Goal: Information Seeking & Learning: Compare options

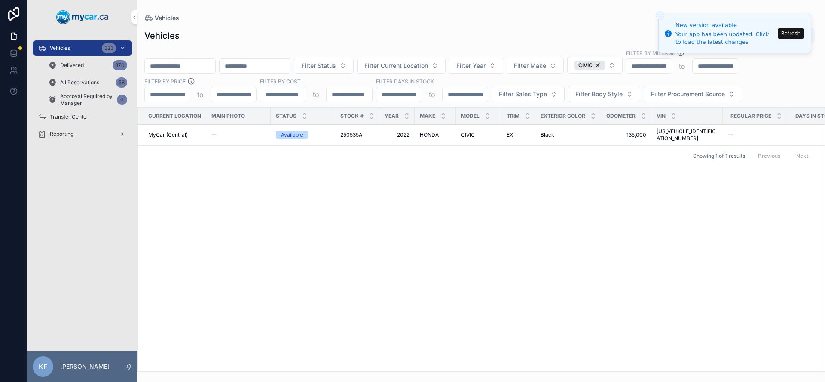
click at [70, 49] on span "Vehicles" at bounding box center [60, 48] width 20 height 7
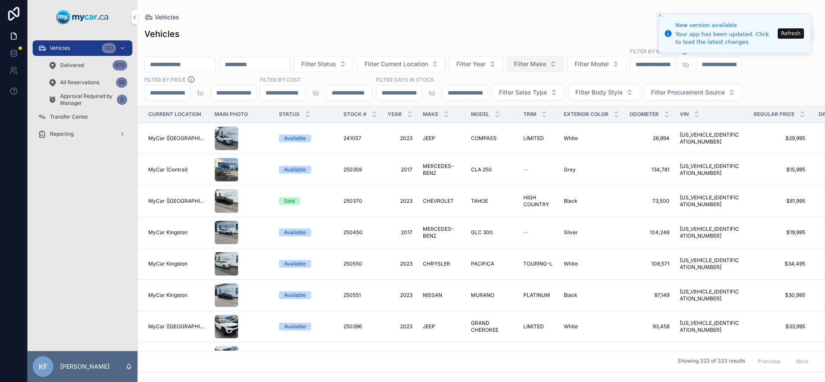
click at [545, 66] on span "Filter Make" at bounding box center [530, 64] width 32 height 9
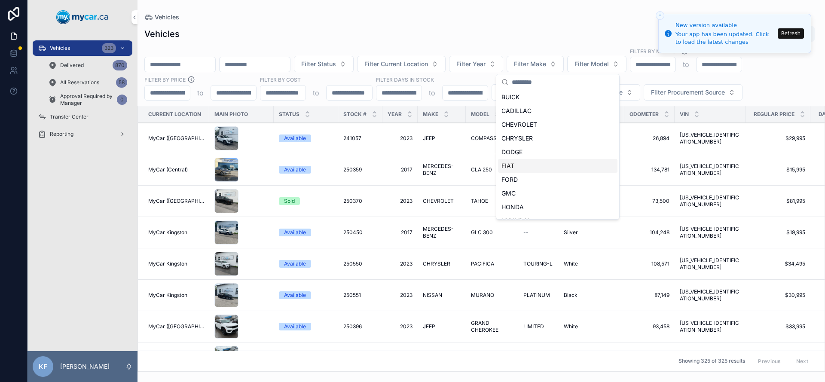
scroll to position [109, 0]
click at [533, 186] on div "HYUNDAI" at bounding box center [557, 183] width 119 height 14
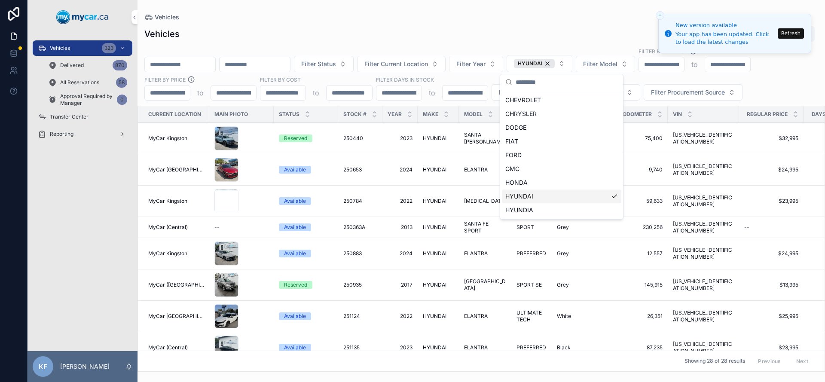
scroll to position [122, 0]
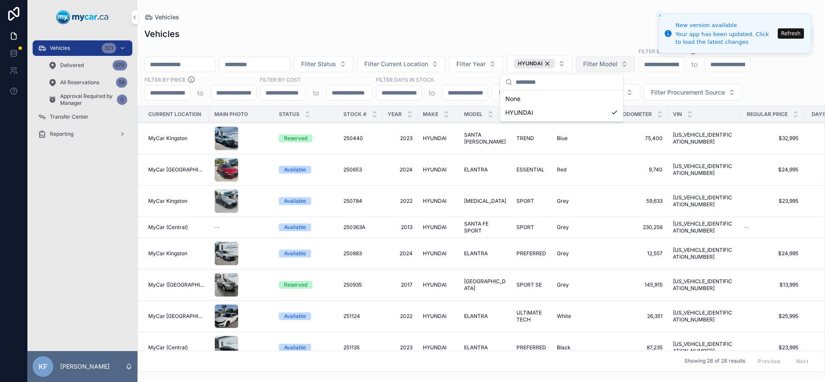
click at [626, 70] on button "Filter Model" at bounding box center [605, 64] width 59 height 16
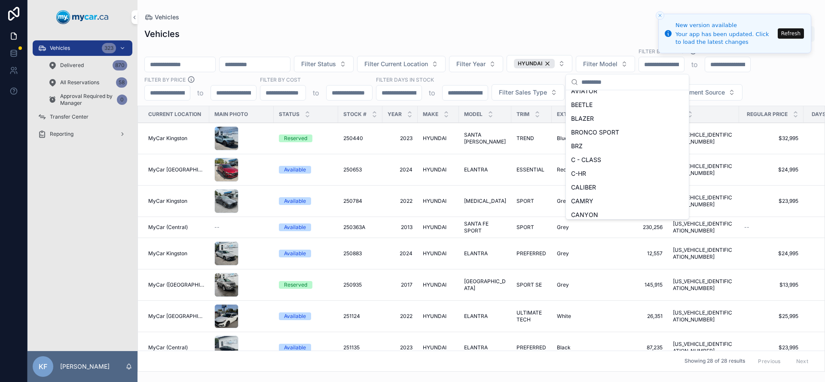
scroll to position [583, 0]
click at [603, 118] on div "ELANTRA" at bounding box center [627, 117] width 119 height 14
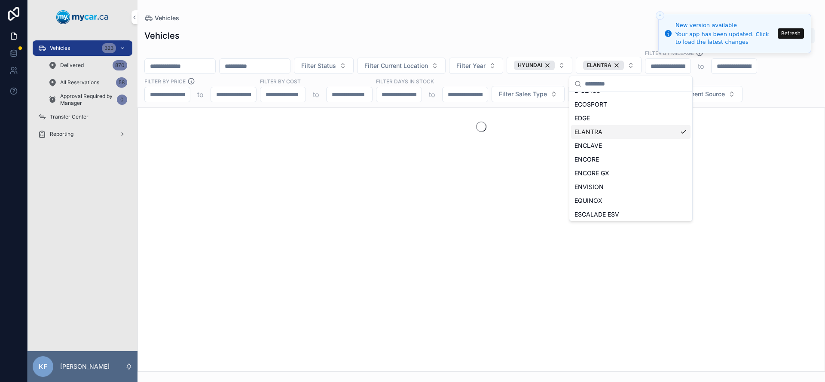
scroll to position [986, 0]
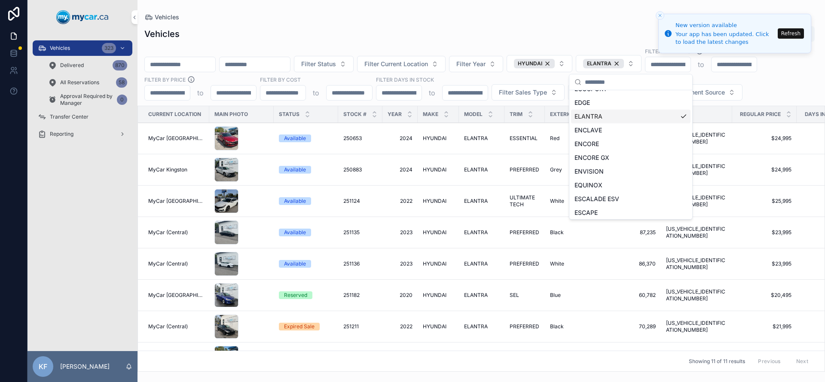
click at [540, 11] on div "Vehicles Vehicles Export Filter Status Filter Current Location Filter Year HYUN…" at bounding box center [482, 186] width 688 height 372
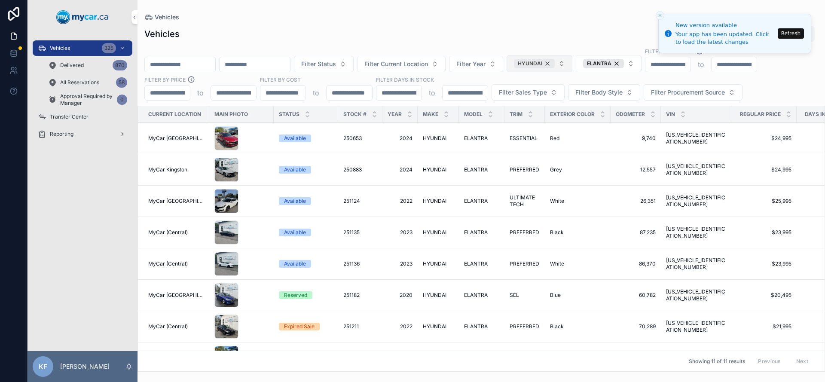
click at [555, 61] on div "HYUNDAI" at bounding box center [534, 63] width 41 height 9
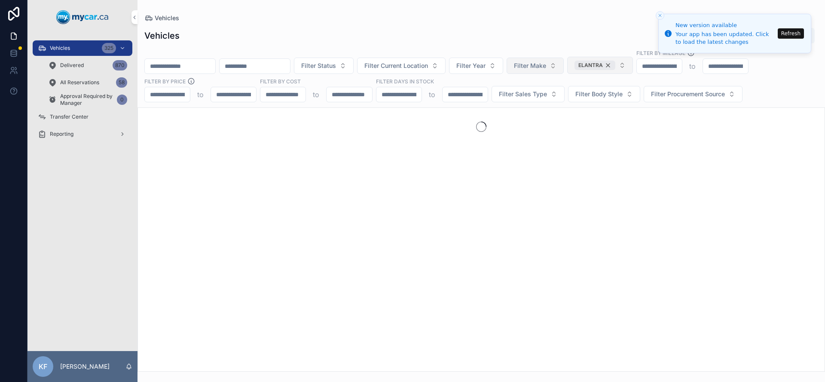
click at [615, 65] on div "ELANTRA" at bounding box center [595, 65] width 41 height 9
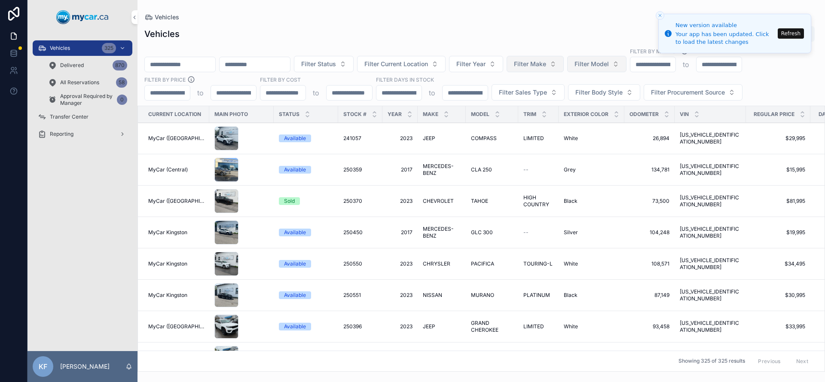
drag, startPoint x: 631, startPoint y: 65, endPoint x: 626, endPoint y: 65, distance: 5.6
click at [626, 65] on button "Filter Model" at bounding box center [596, 64] width 59 height 16
type input "*****"
click at [621, 97] on div "FOCUS" at bounding box center [618, 99] width 119 height 14
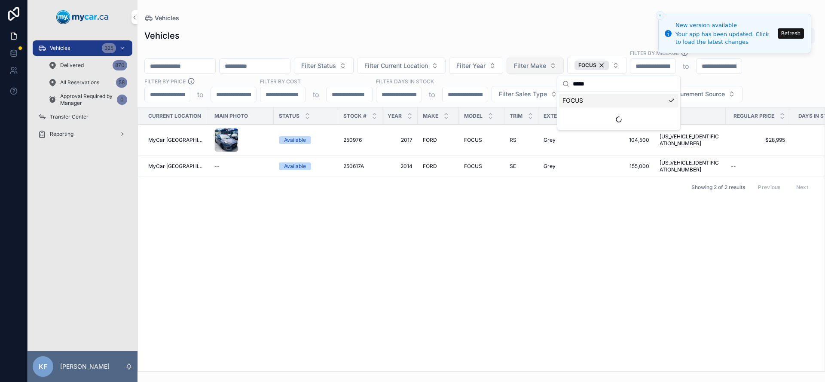
click at [566, 52] on div "Filter Status Filter Current Location Filter Year Filter Make FOCUS Filter By M…" at bounding box center [482, 75] width 688 height 53
click at [67, 51] on span "Vehicles" at bounding box center [60, 48] width 20 height 7
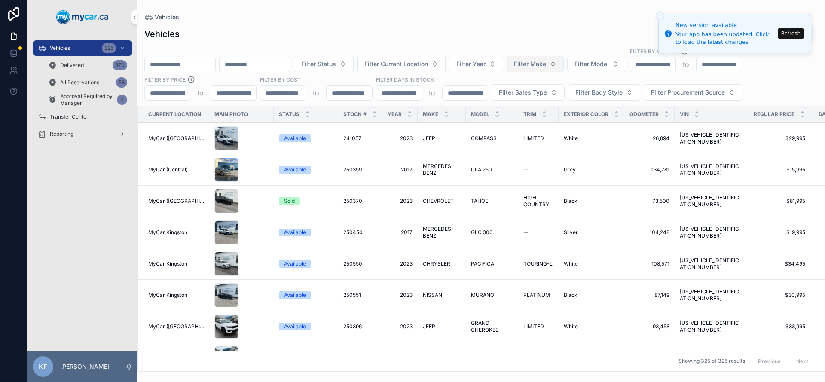
click at [555, 57] on button "Filter Make" at bounding box center [535, 64] width 57 height 16
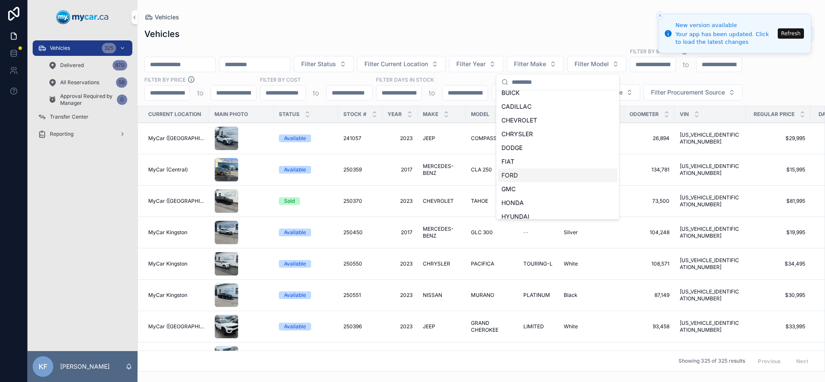
click at [526, 177] on div "FORD" at bounding box center [557, 175] width 119 height 14
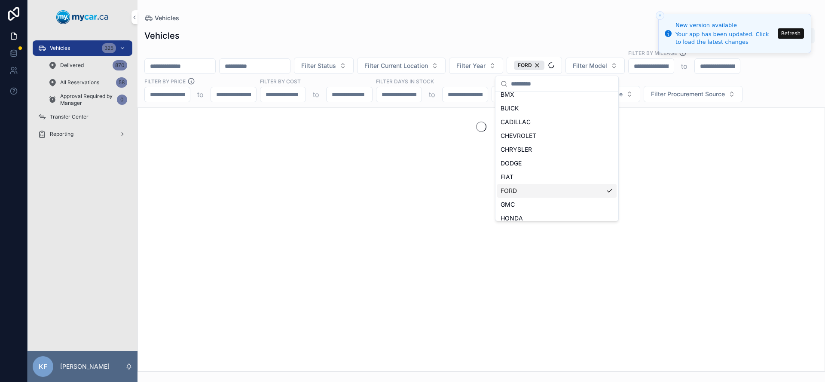
scroll to position [89, 0]
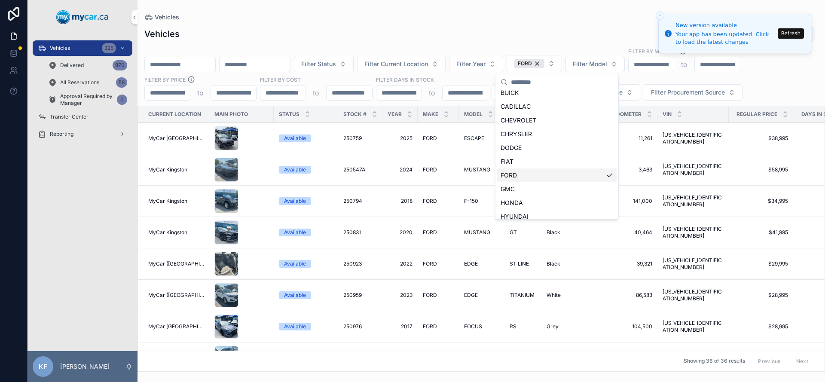
click at [399, 39] on div "Vehicles Export" at bounding box center [481, 34] width 674 height 16
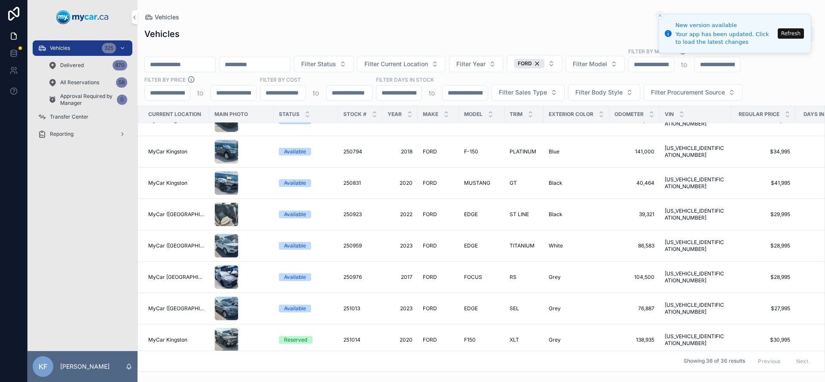
scroll to position [52, 0]
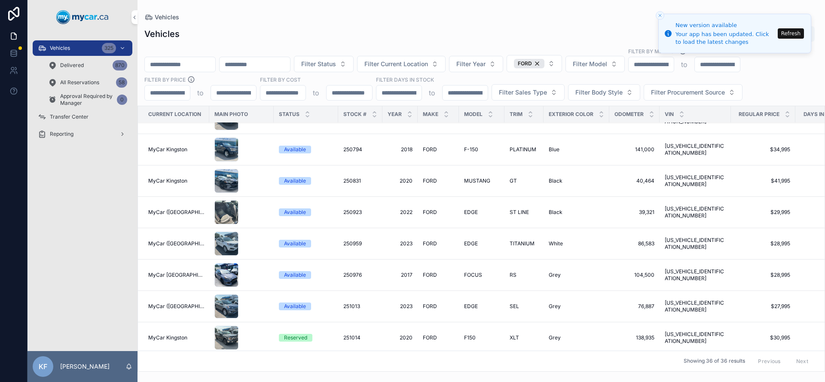
click at [287, 274] on div "Available" at bounding box center [295, 275] width 22 height 8
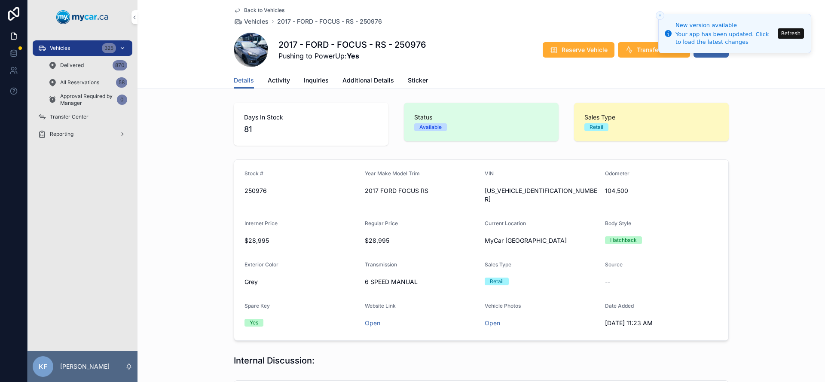
click at [70, 49] on span "Vehicles" at bounding box center [60, 48] width 20 height 7
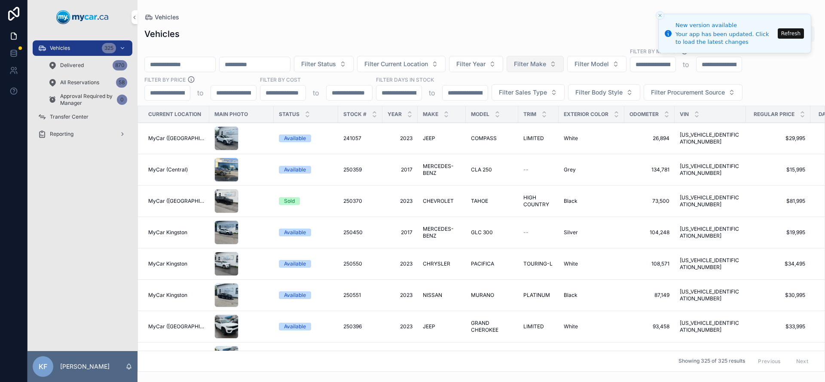
click at [546, 66] on span "Filter Make" at bounding box center [530, 64] width 32 height 9
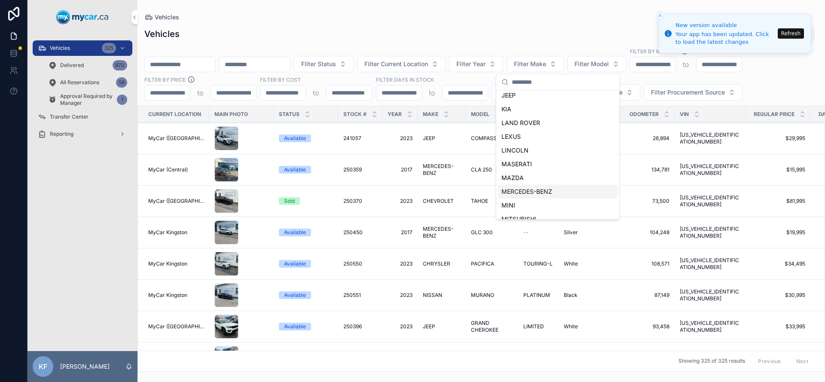
scroll to position [281, 0]
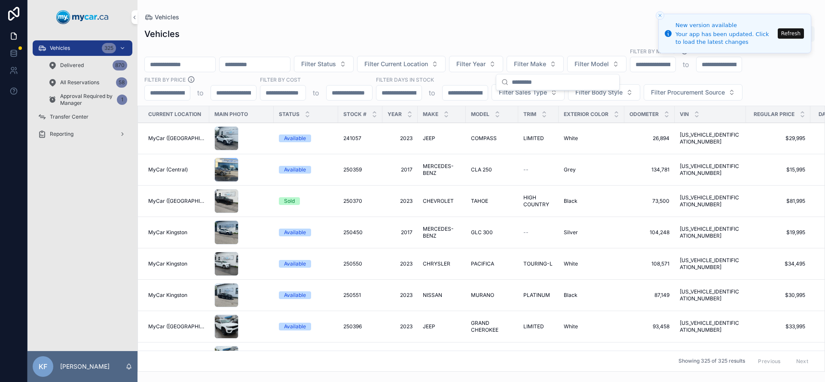
click at [497, 36] on div "Vehicles Export" at bounding box center [481, 34] width 674 height 16
click at [627, 64] on button "Filter Model" at bounding box center [596, 64] width 59 height 16
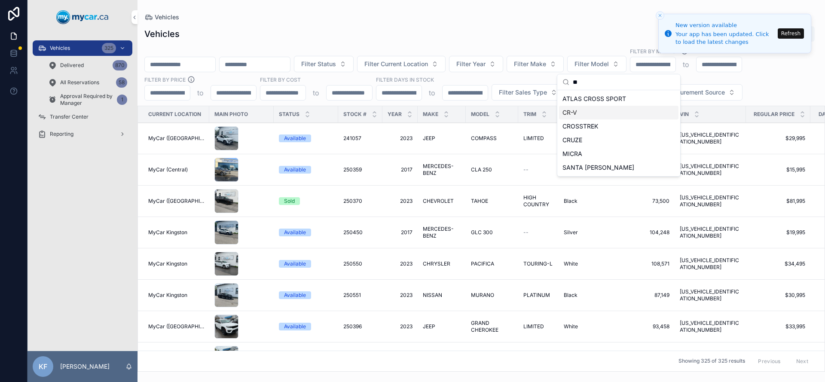
type input "**"
click at [598, 112] on div "CR-V" at bounding box center [618, 113] width 119 height 14
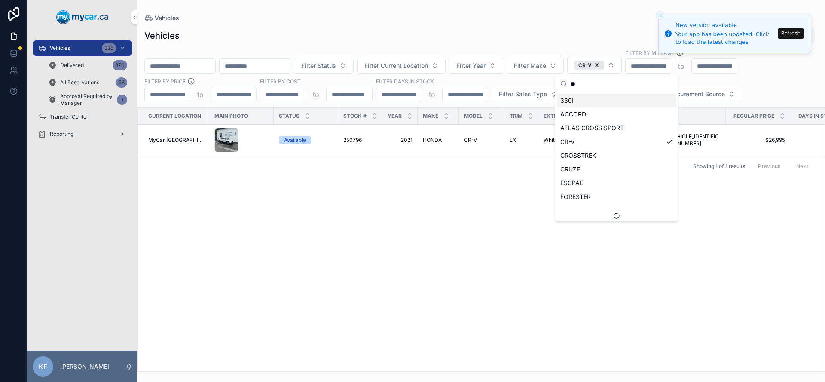
click at [483, 31] on div "Vehicles Export" at bounding box center [481, 36] width 674 height 16
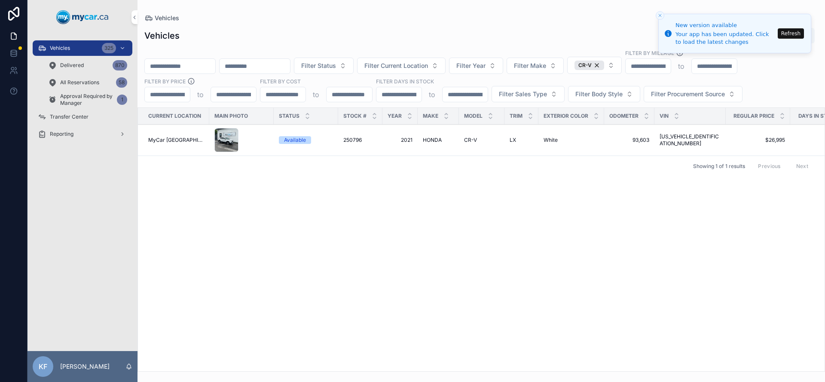
click at [604, 65] on div "CR-V" at bounding box center [590, 65] width 30 height 9
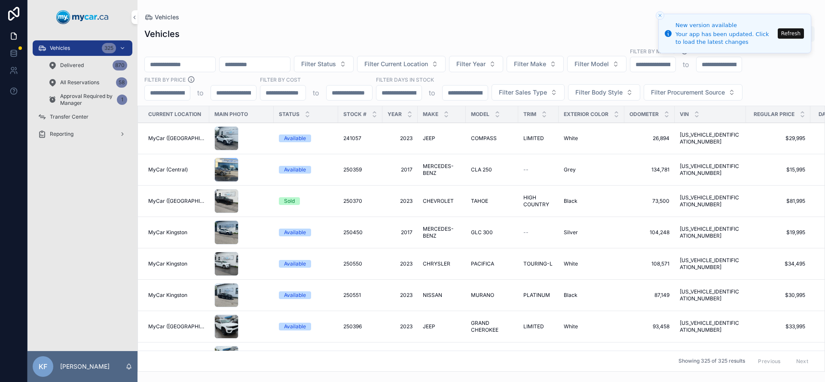
click at [800, 37] on button "Refresh" at bounding box center [791, 33] width 26 height 10
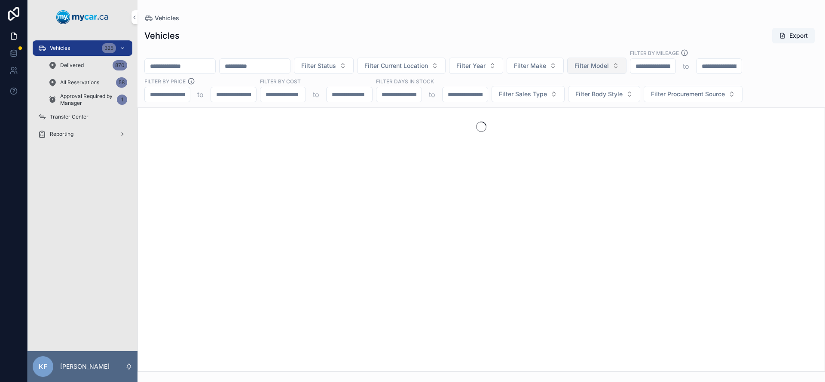
click at [609, 64] on span "Filter Model" at bounding box center [592, 65] width 34 height 9
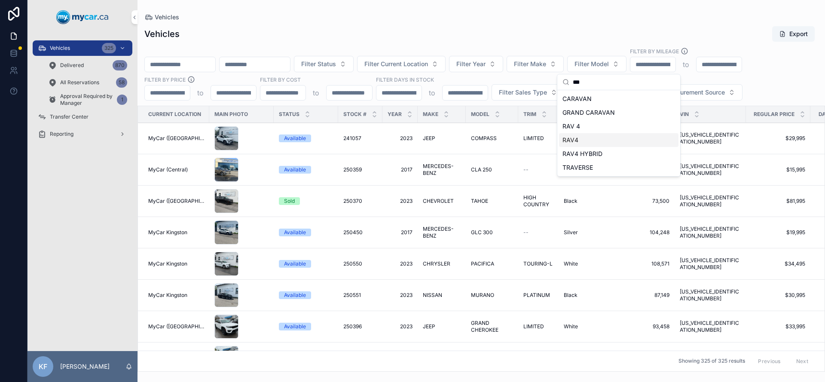
type input "***"
click at [589, 142] on div "RAV4" at bounding box center [618, 140] width 119 height 14
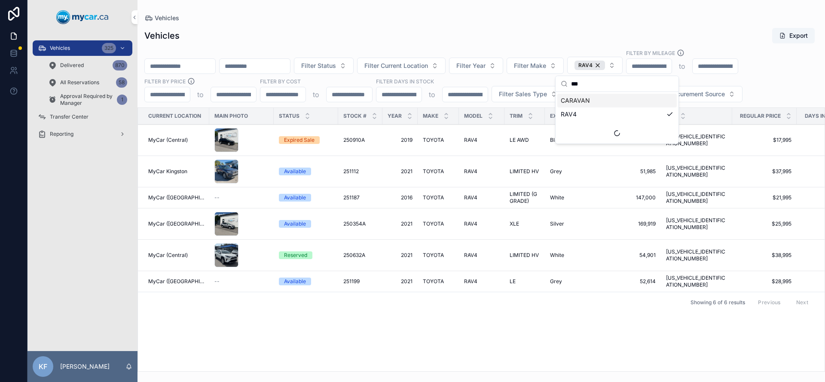
click at [582, 37] on div "Vehicles Export" at bounding box center [481, 36] width 674 height 16
click at [464, 278] on span "RAV4" at bounding box center [470, 281] width 13 height 7
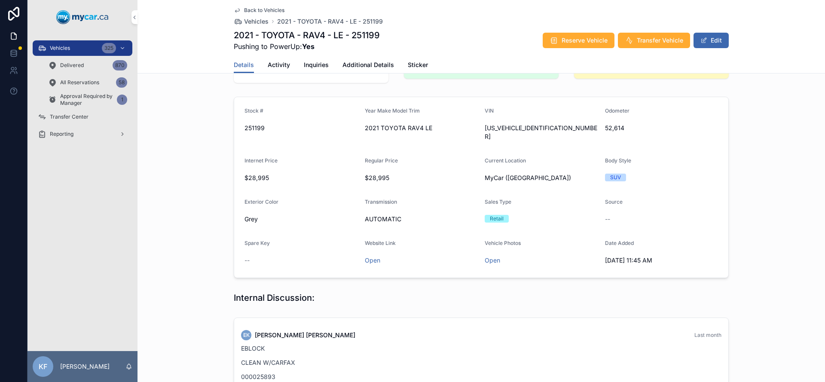
scroll to position [89, 0]
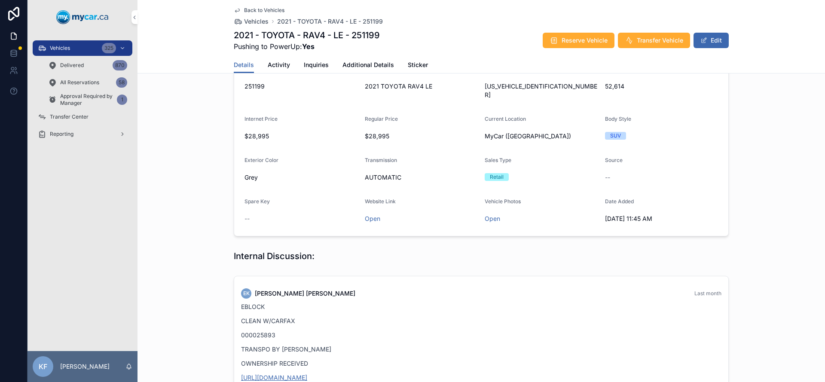
click at [307, 374] on link "[URL][DOMAIN_NAME]" at bounding box center [274, 377] width 66 height 7
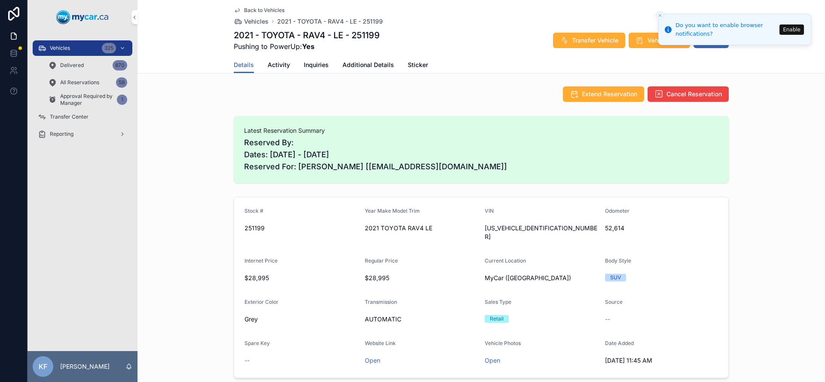
scroll to position [76, 0]
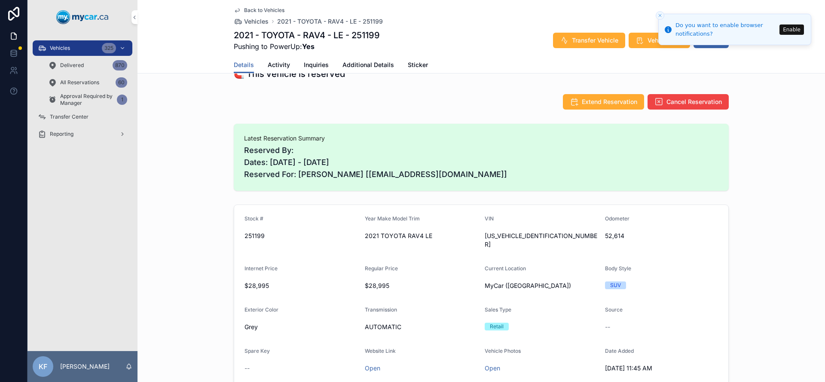
click at [109, 45] on div "325" at bounding box center [109, 48] width 14 height 10
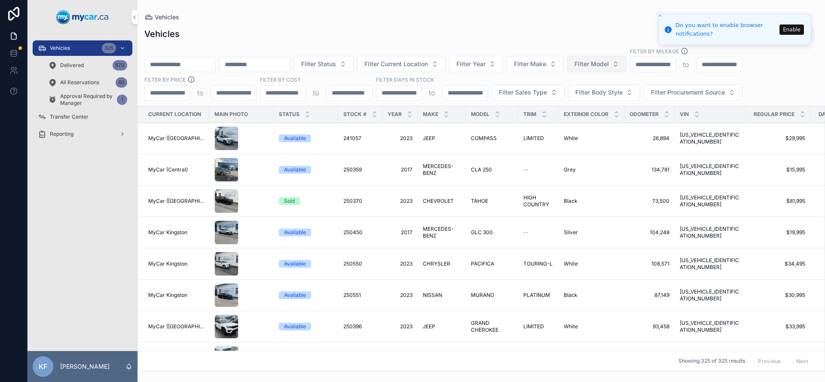
click at [609, 64] on span "Filter Model" at bounding box center [592, 64] width 34 height 9
type input "**"
click at [585, 95] on span "[GEOGRAPHIC_DATA]" at bounding box center [593, 99] width 61 height 9
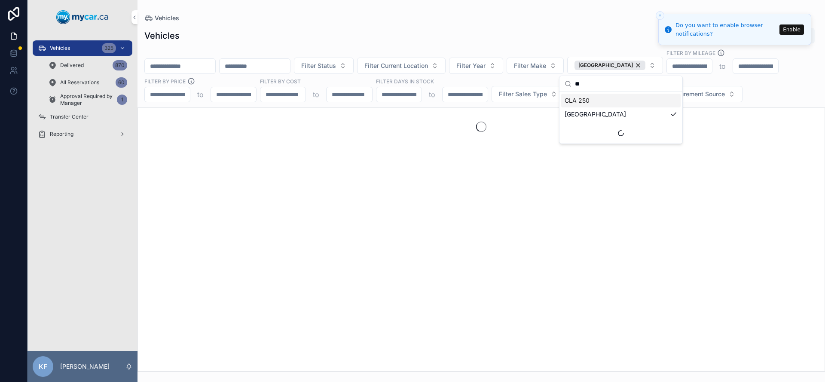
click at [572, 39] on div "Vehicles Export" at bounding box center [481, 36] width 674 height 16
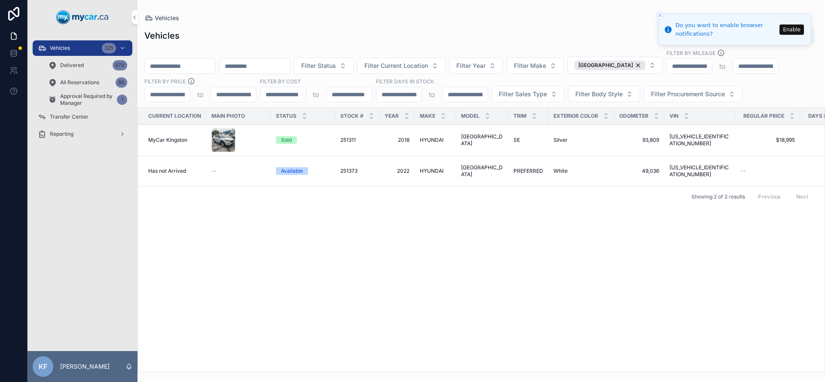
click at [458, 165] on td "TUCSON [GEOGRAPHIC_DATA]" at bounding box center [482, 171] width 52 height 31
click at [457, 171] on td "TUCSON [GEOGRAPHIC_DATA]" at bounding box center [482, 171] width 52 height 31
click at [464, 171] on span "[GEOGRAPHIC_DATA]" at bounding box center [482, 171] width 42 height 14
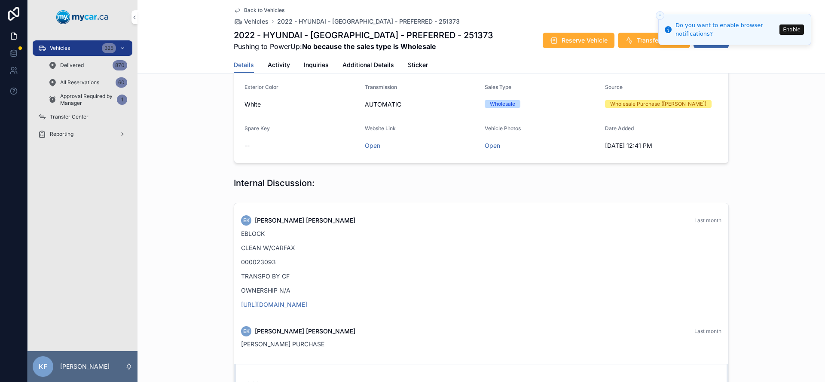
scroll to position [253, 0]
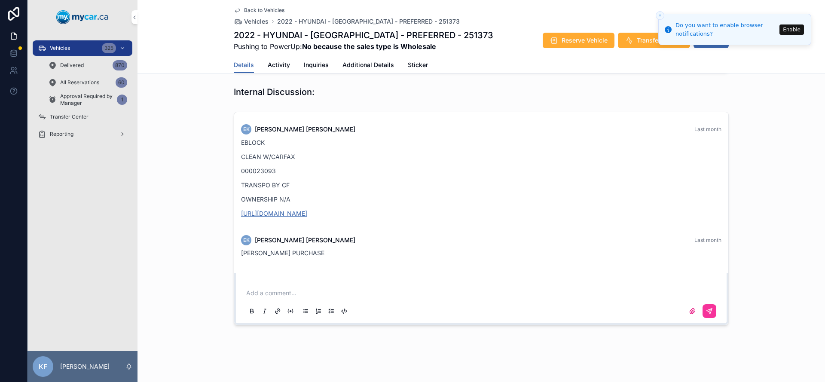
click at [298, 210] on link "[URL][DOMAIN_NAME]" at bounding box center [274, 213] width 66 height 7
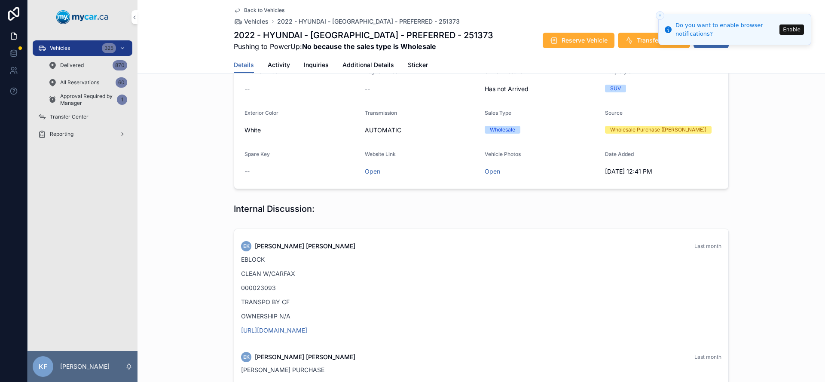
scroll to position [138, 0]
click at [370, 166] on link "Open" at bounding box center [372, 169] width 15 height 7
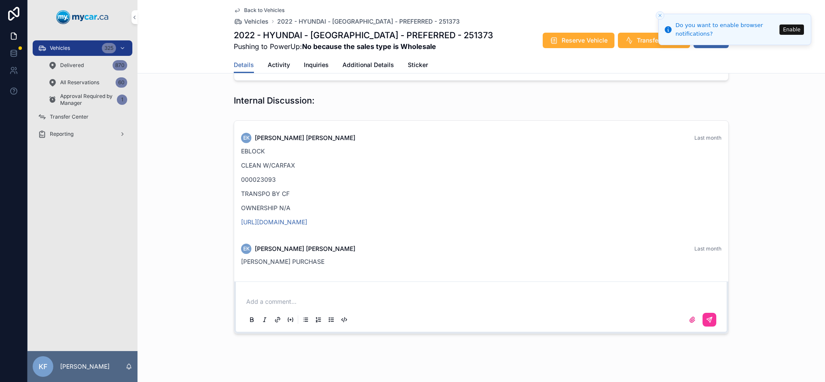
scroll to position [253, 0]
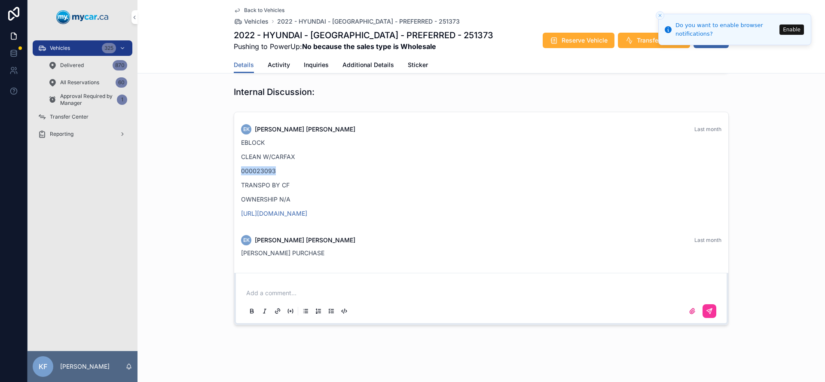
drag, startPoint x: 271, startPoint y: 165, endPoint x: 237, endPoint y: 166, distance: 33.5
click at [237, 166] on div "EK [PERSON_NAME] Last month EBLOCK CLEAN W/CARFAX 000023093 TRANSPO BY CF OWNER…" at bounding box center [481, 173] width 491 height 109
click at [252, 157] on div "EBLOCK CLEAN W/CARFAX 000023093 TRANSPO BY CF OWNERSHIP N/A [URL][DOMAIN_NAME]" at bounding box center [481, 178] width 480 height 80
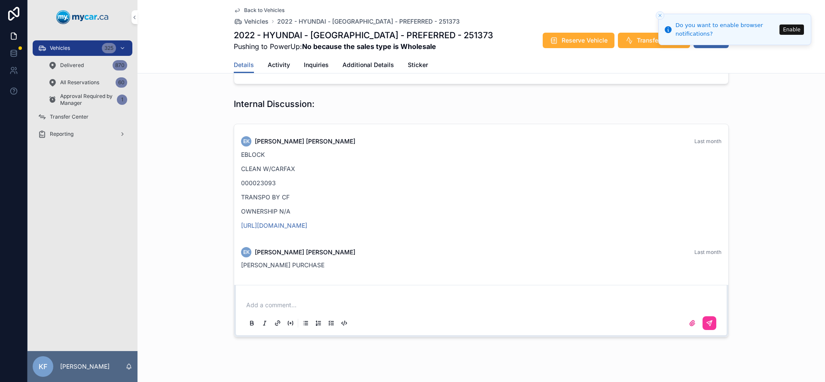
click at [269, 178] on p "000023093" at bounding box center [481, 182] width 480 height 9
drag, startPoint x: 269, startPoint y: 174, endPoint x: 280, endPoint y: 175, distance: 11.6
click at [269, 178] on p "000023093" at bounding box center [481, 182] width 480 height 9
click at [339, 178] on p "000023093" at bounding box center [481, 182] width 480 height 9
click at [280, 179] on div "EBLOCK CLEAN W/CARFAX 000023093 TRANSPO BY CF OWNERSHIP N/A [URL][DOMAIN_NAME]" at bounding box center [481, 190] width 480 height 80
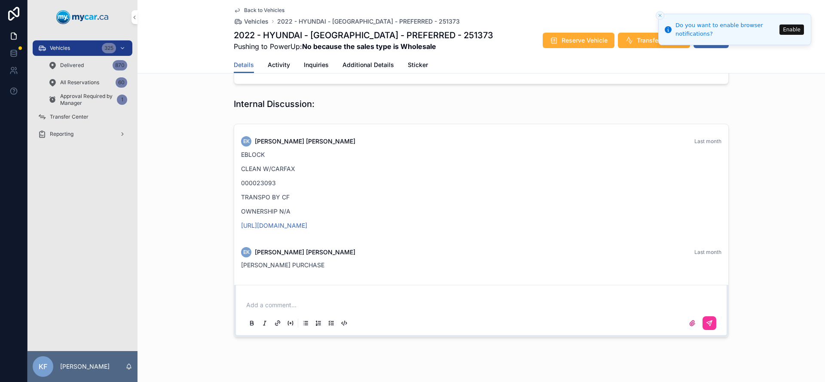
click at [281, 178] on p "000023093" at bounding box center [481, 182] width 480 height 9
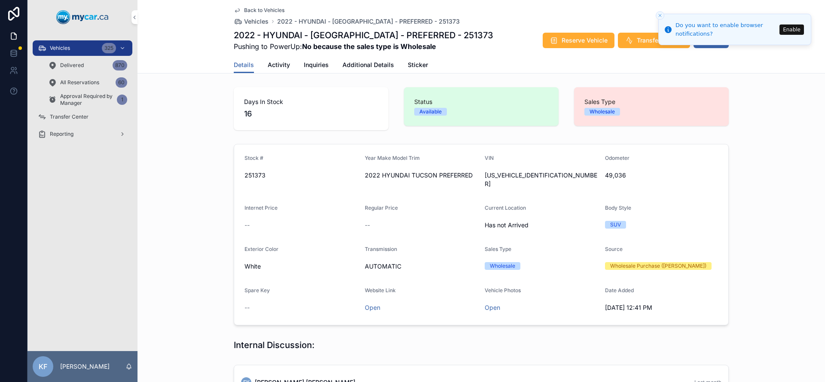
scroll to position [253, 0]
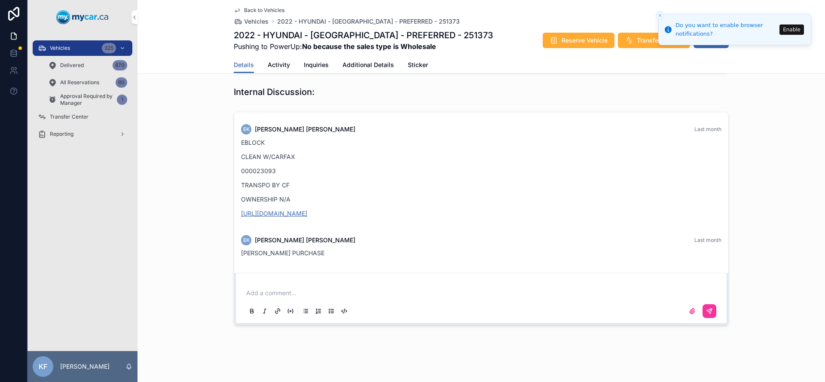
click at [307, 210] on link "[URL][DOMAIN_NAME]" at bounding box center [274, 213] width 66 height 7
click at [271, 166] on p "000023093" at bounding box center [481, 170] width 480 height 9
drag, startPoint x: 275, startPoint y: 160, endPoint x: 223, endPoint y: 165, distance: 52.7
click at [223, 165] on div "EK [PERSON_NAME] Last month EBLOCK CLEAN W/CARFAX 000023093 TRANSPO BY CF OWNER…" at bounding box center [482, 218] width 688 height 220
click at [287, 166] on p "000023093" at bounding box center [481, 170] width 480 height 9
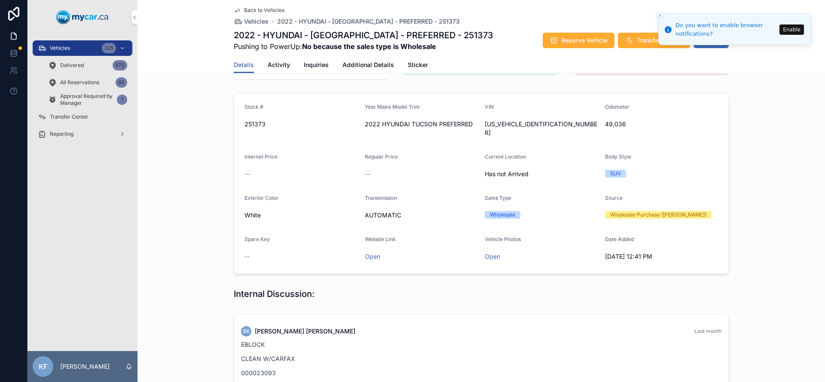
scroll to position [159, 0]
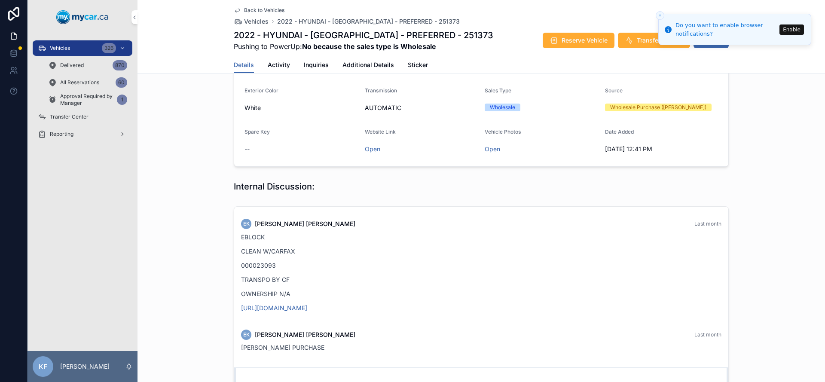
click at [75, 52] on div "Vehicles 326" at bounding box center [82, 48] width 89 height 14
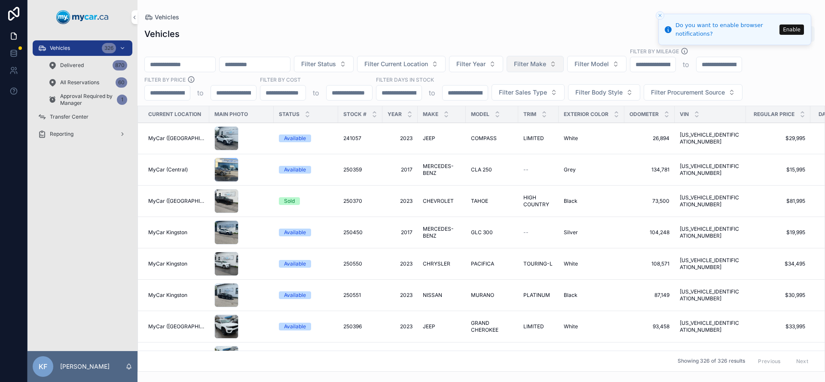
click at [546, 66] on span "Filter Make" at bounding box center [530, 64] width 32 height 9
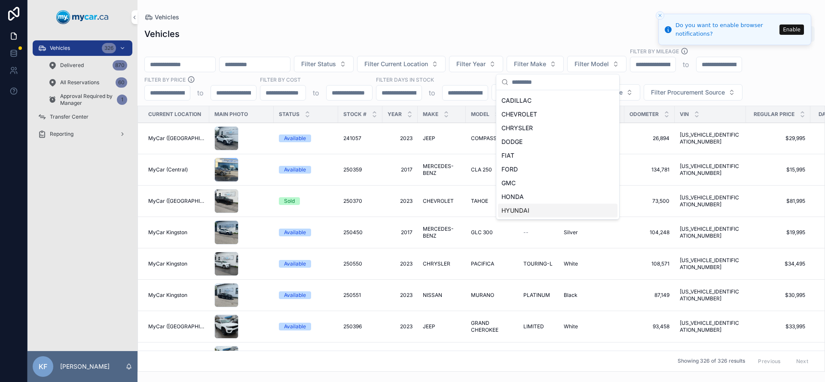
click at [528, 208] on span "HYUNDAI" at bounding box center [516, 210] width 28 height 9
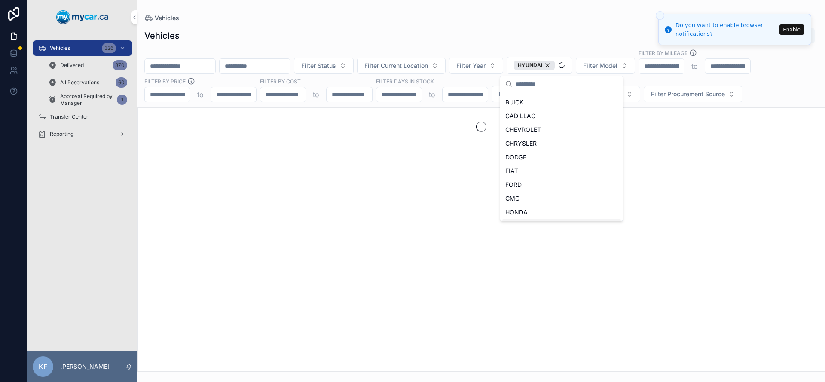
scroll to position [95, 0]
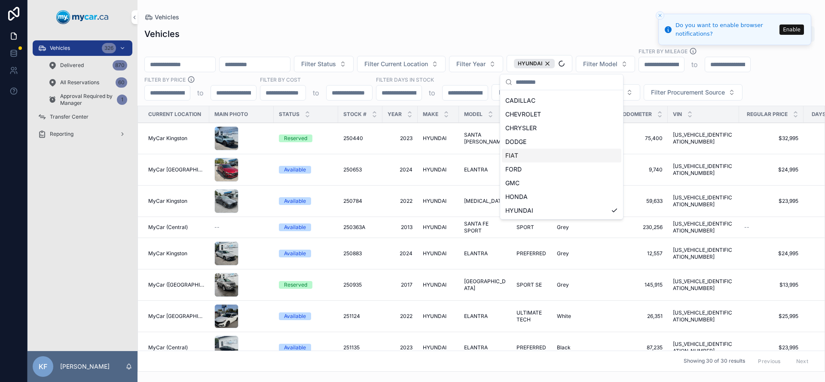
click at [450, 34] on div "Vehicles Export" at bounding box center [481, 34] width 674 height 16
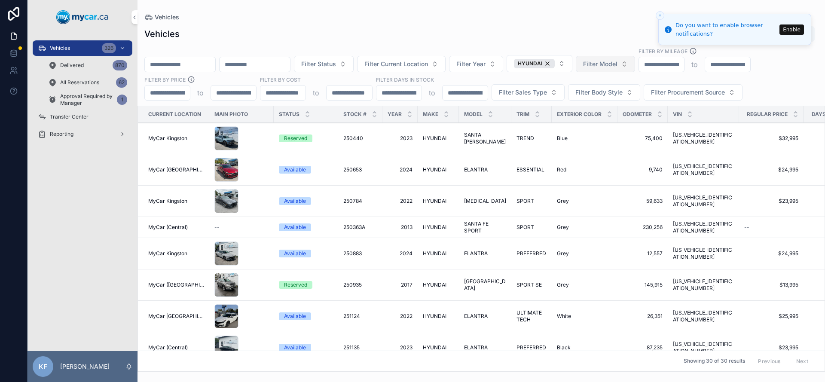
click at [618, 63] on span "Filter Model" at bounding box center [600, 64] width 34 height 9
type input "******"
click at [588, 97] on span "[GEOGRAPHIC_DATA]" at bounding box center [601, 99] width 61 height 9
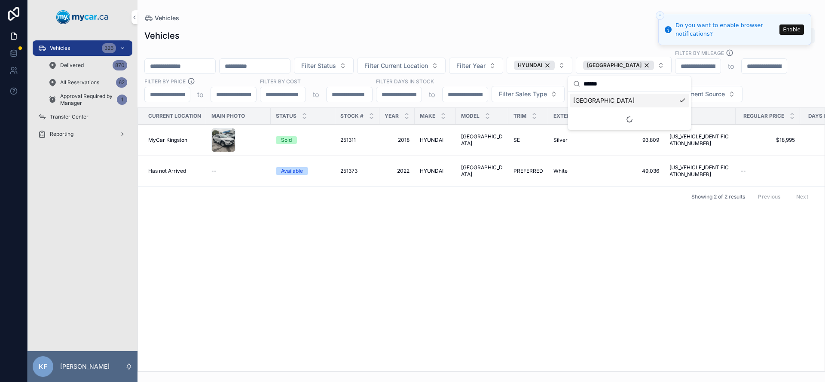
click at [437, 29] on div "Vehicles Export" at bounding box center [481, 36] width 674 height 16
click at [288, 172] on div "Available" at bounding box center [292, 171] width 22 height 8
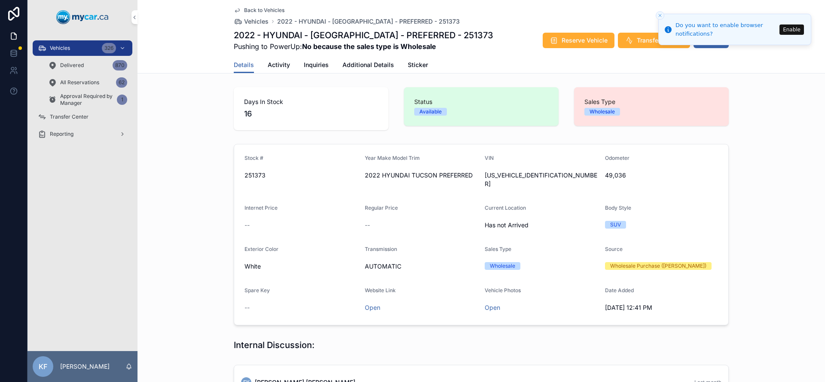
click at [511, 173] on span "[US_VEHICLE_IDENTIFICATION_NUMBER]" at bounding box center [541, 179] width 113 height 17
copy span "[US_VEHICLE_IDENTIFICATION_NUMBER]"
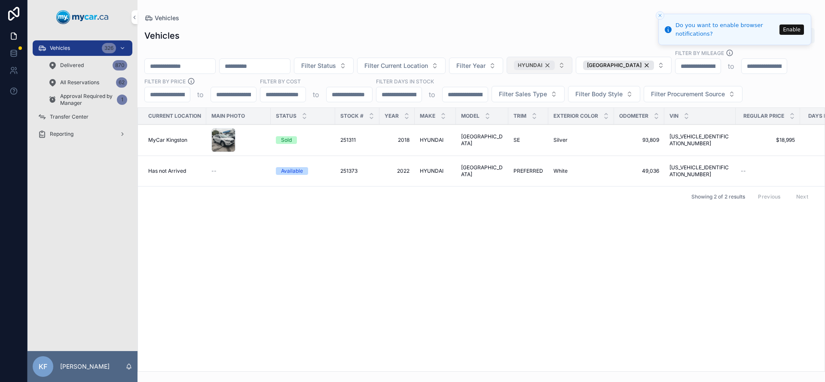
click at [555, 66] on div "HYUNDAI" at bounding box center [534, 65] width 41 height 9
click at [627, 64] on div "[GEOGRAPHIC_DATA]" at bounding box center [610, 65] width 71 height 9
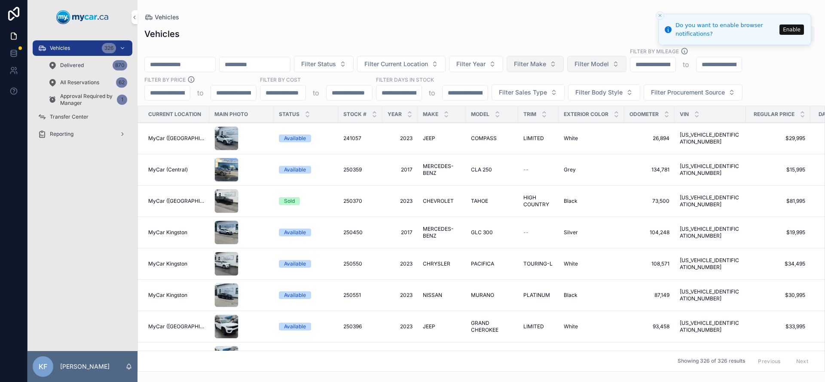
click at [546, 66] on span "Filter Make" at bounding box center [530, 64] width 32 height 9
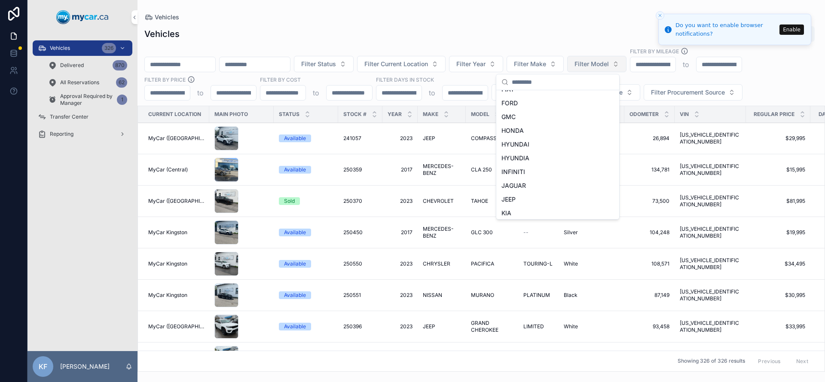
scroll to position [148, 0]
click at [529, 129] on div "HONDA" at bounding box center [557, 130] width 119 height 14
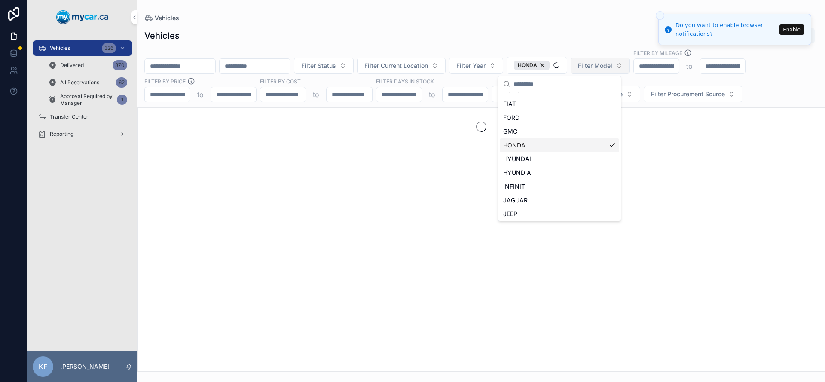
scroll to position [162, 0]
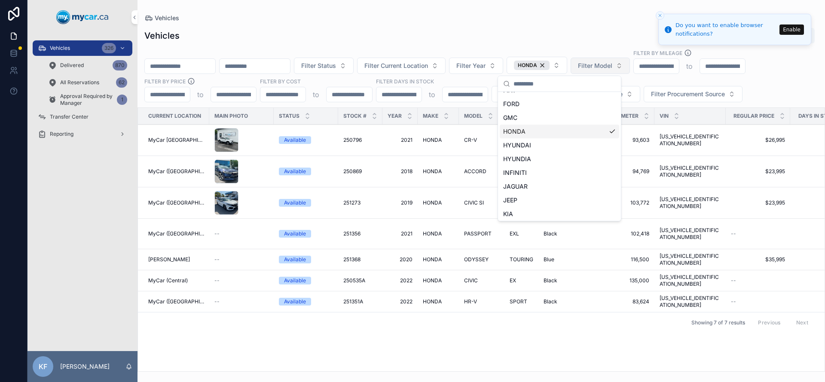
click at [488, 33] on div "Vehicles Export" at bounding box center [481, 36] width 674 height 16
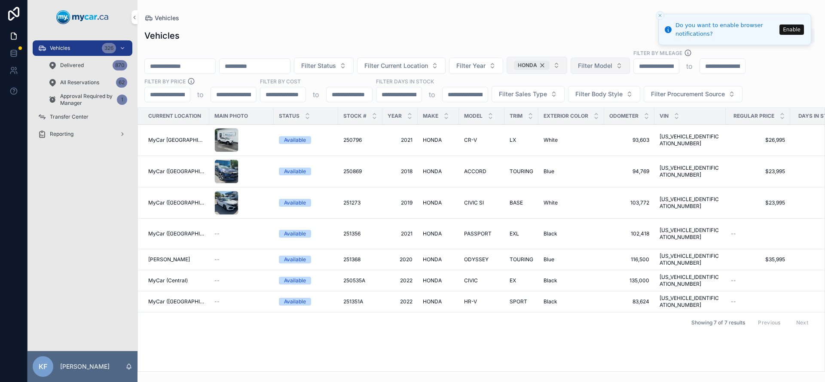
click at [550, 67] on div "HONDA" at bounding box center [532, 65] width 36 height 9
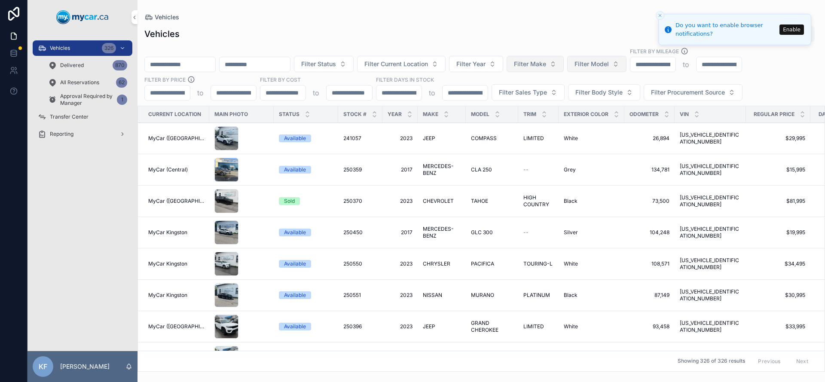
click at [546, 67] on span "Filter Make" at bounding box center [530, 64] width 32 height 9
type input "**"
click at [521, 127] on span "NISSAN" at bounding box center [513, 126] width 23 height 9
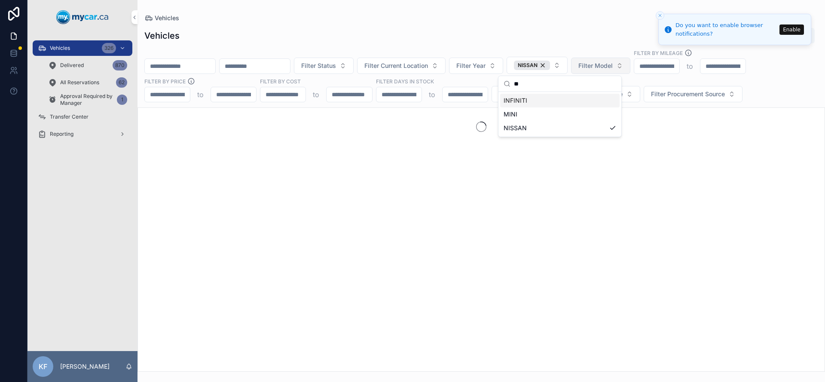
click at [525, 29] on div "Vehicles Export" at bounding box center [481, 36] width 674 height 16
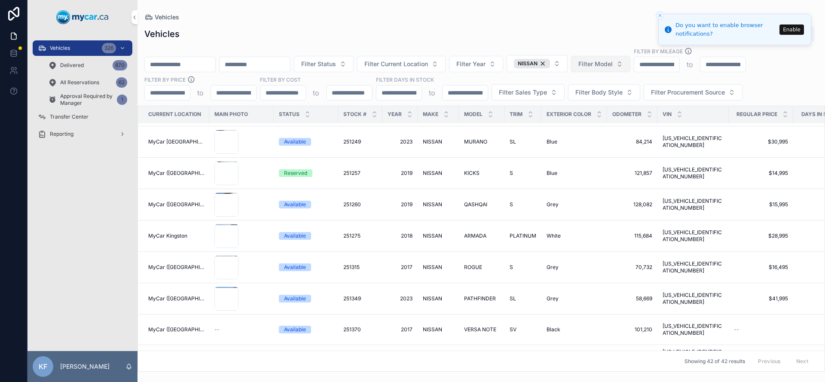
scroll to position [842, 0]
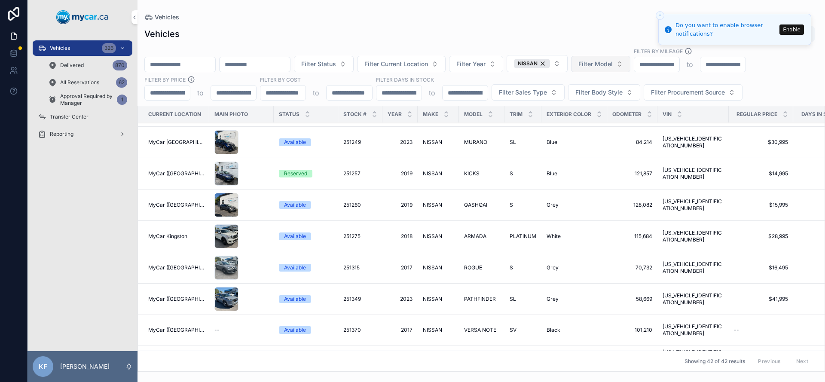
click at [301, 264] on div "Available" at bounding box center [295, 268] width 22 height 8
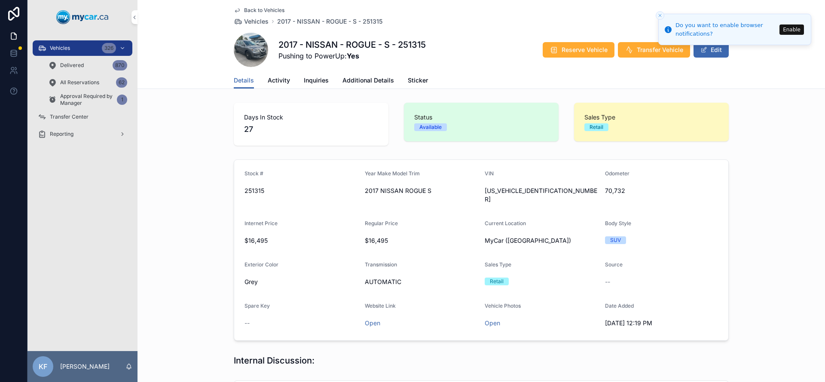
click at [498, 193] on span "[US_VEHICLE_IDENTIFICATION_NUMBER]" at bounding box center [541, 195] width 113 height 17
copy span "[US_VEHICLE_IDENTIFICATION_NUMBER]"
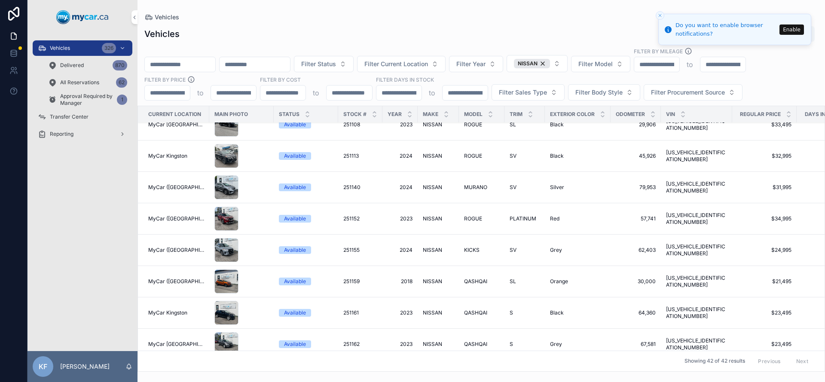
scroll to position [533, 0]
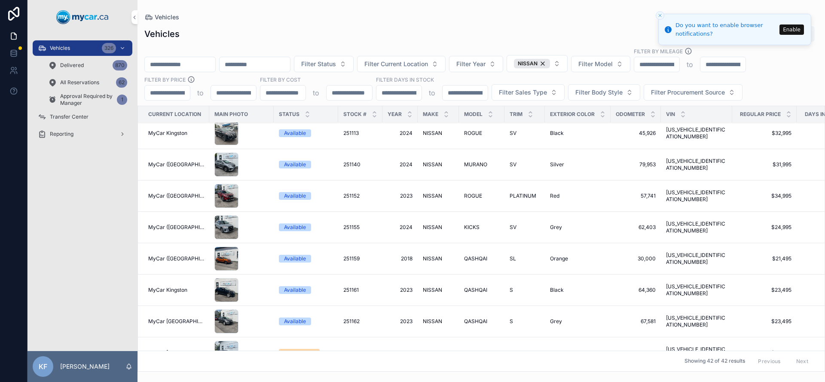
click at [294, 286] on div "Available" at bounding box center [295, 290] width 22 height 8
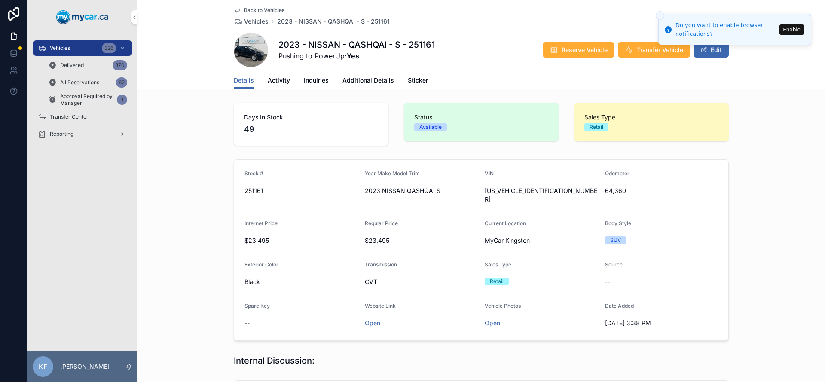
click at [512, 191] on span "[US_VEHICLE_IDENTIFICATION_NUMBER]" at bounding box center [541, 195] width 113 height 17
copy span "[US_VEHICLE_IDENTIFICATION_NUMBER]"
click at [81, 50] on div "Vehicles 326" at bounding box center [82, 48] width 89 height 14
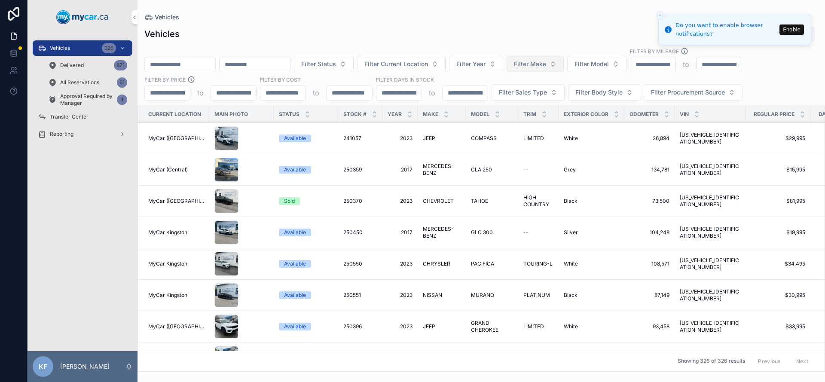
click at [546, 63] on span "Filter Make" at bounding box center [530, 64] width 32 height 9
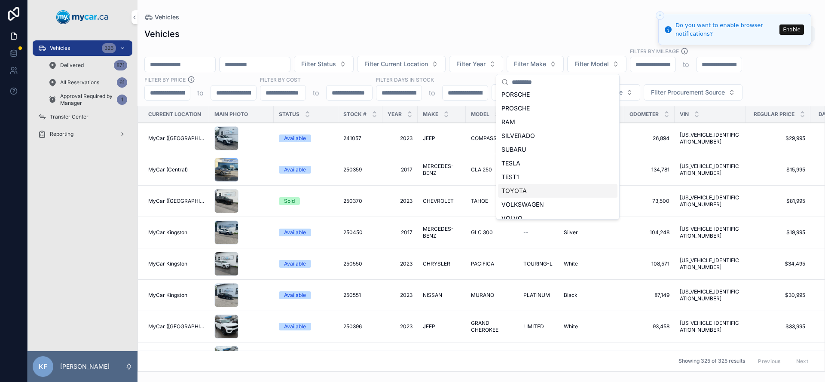
click at [529, 190] on div "TOYOTA" at bounding box center [557, 191] width 119 height 14
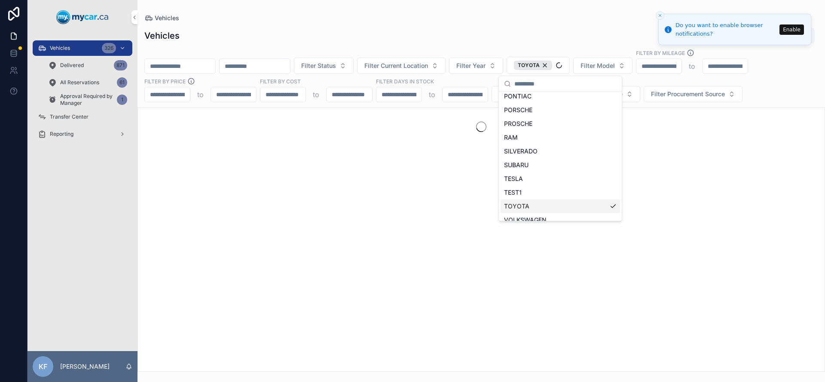
scroll to position [431, 0]
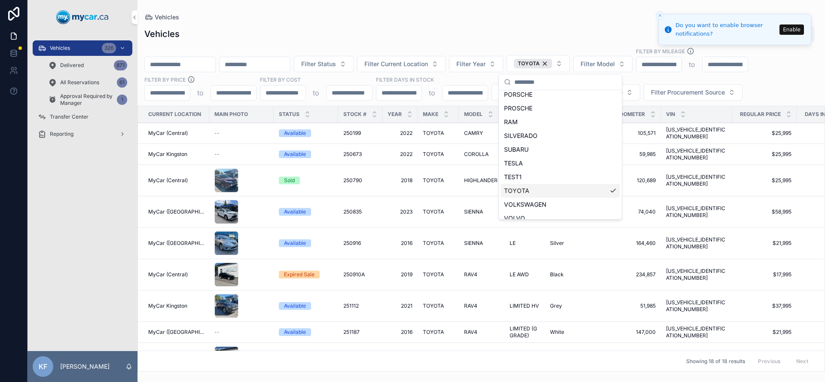
click at [465, 33] on div "Vehicles Export" at bounding box center [481, 34] width 674 height 16
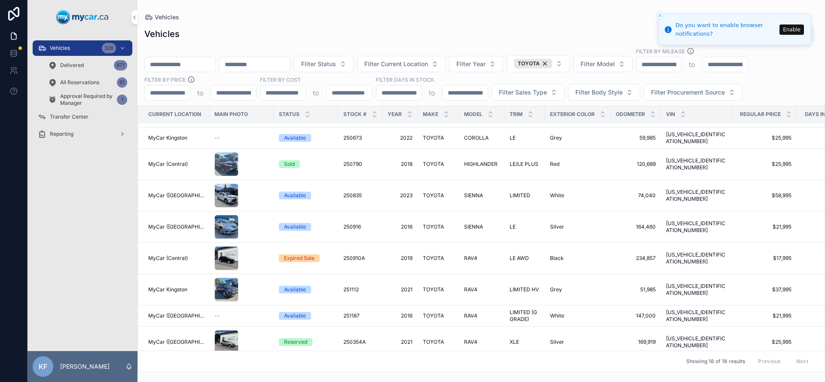
scroll to position [0, 0]
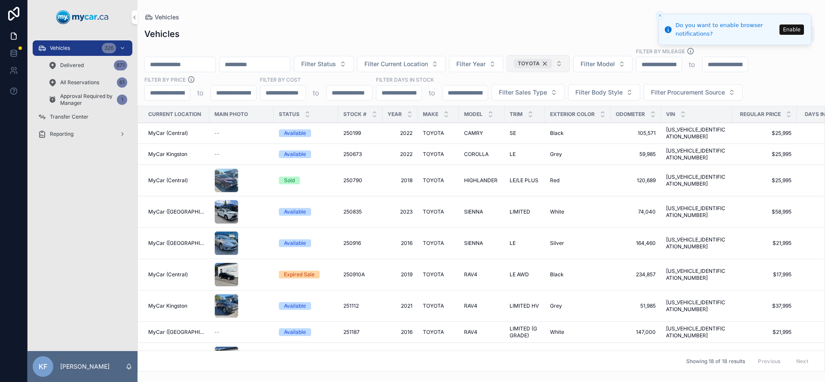
click at [552, 64] on div "TOYOTA" at bounding box center [533, 63] width 38 height 9
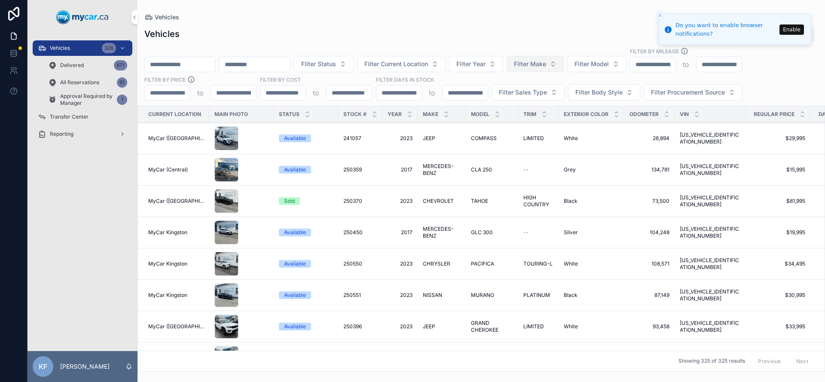
click at [546, 66] on span "Filter Make" at bounding box center [530, 64] width 32 height 9
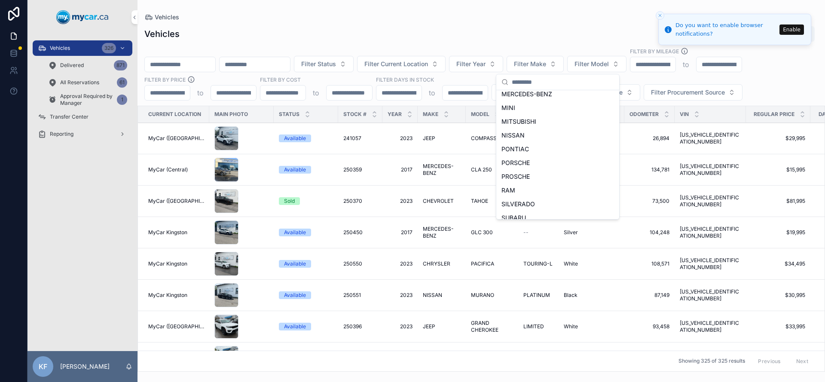
scroll to position [357, 0]
click at [528, 126] on div "NISSAN" at bounding box center [557, 127] width 119 height 14
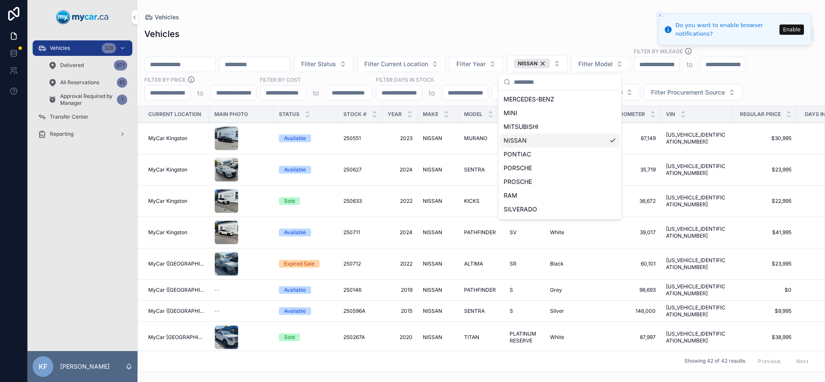
scroll to position [371, 0]
click at [502, 35] on div "Vehicles Export" at bounding box center [481, 34] width 674 height 16
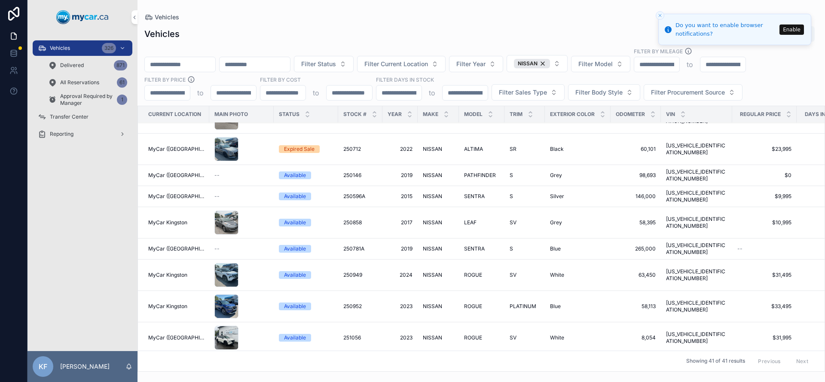
scroll to position [167, 0]
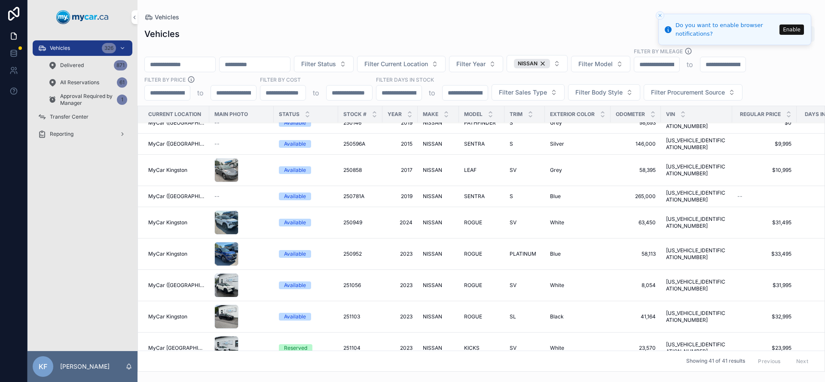
click at [292, 250] on div "Available" at bounding box center [295, 254] width 22 height 8
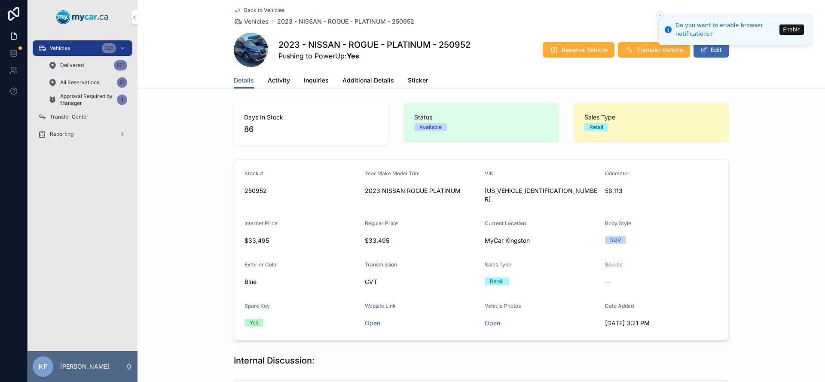
click at [507, 192] on span "[US_VEHICLE_IDENTIFICATION_NUMBER]" at bounding box center [541, 195] width 113 height 17
copy span "[US_VEHICLE_IDENTIFICATION_NUMBER]"
click at [514, 195] on div "[US_VEHICLE_IDENTIFICATION_NUMBER]" at bounding box center [541, 195] width 113 height 22
click at [514, 193] on span "[US_VEHICLE_IDENTIFICATION_NUMBER]" at bounding box center [541, 195] width 113 height 17
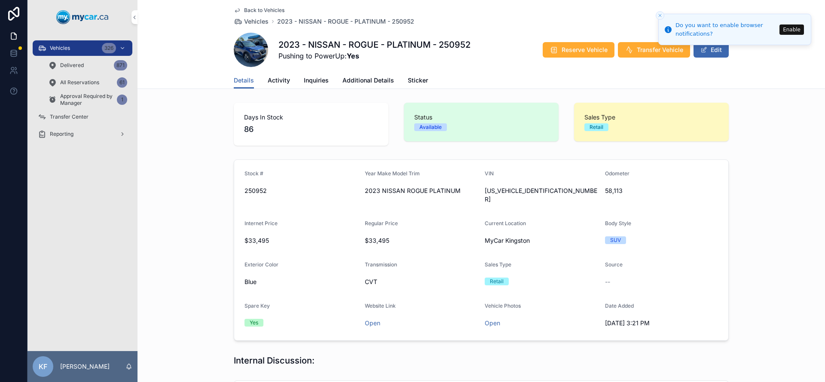
click at [514, 193] on span "[US_VEHICLE_IDENTIFICATION_NUMBER]" at bounding box center [541, 195] width 113 height 17
click at [69, 51] on span "Vehicles" at bounding box center [60, 48] width 20 height 7
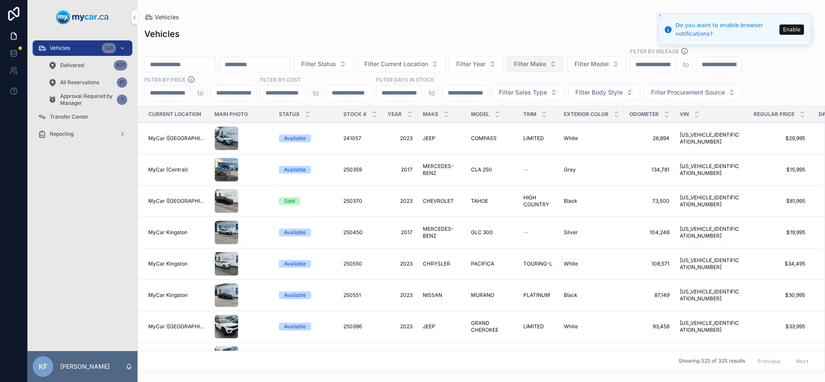
click at [546, 65] on span "Filter Make" at bounding box center [530, 64] width 32 height 9
type input "***"
click at [526, 97] on span "LAND ROVER" at bounding box center [521, 99] width 39 height 9
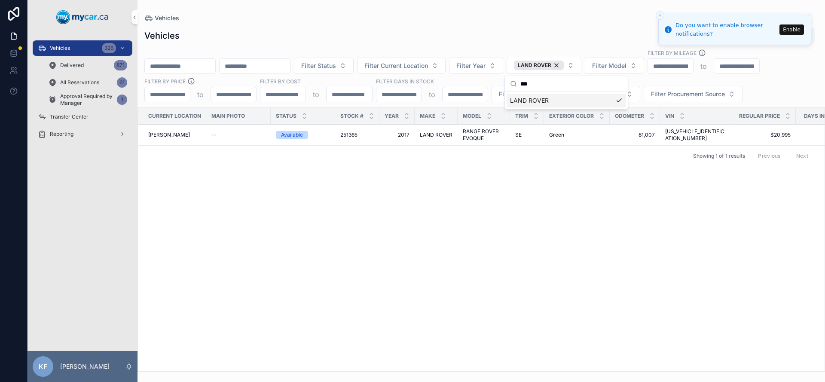
click at [456, 28] on div "Vehicles Export" at bounding box center [481, 36] width 674 height 16
click at [564, 64] on div "LAND ROVER" at bounding box center [539, 65] width 50 height 9
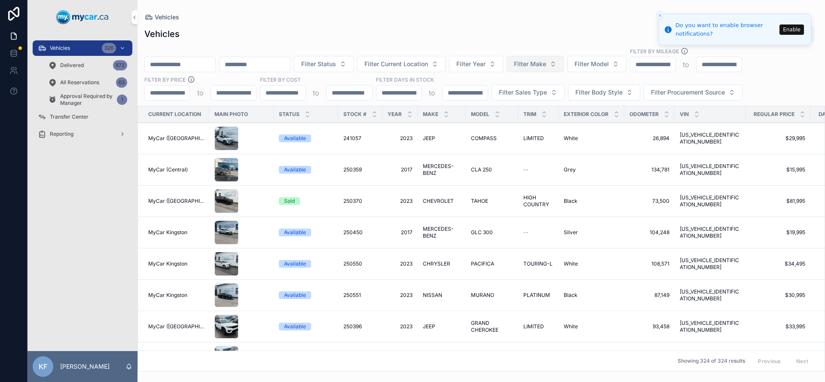
click at [564, 65] on button "Filter Make" at bounding box center [535, 64] width 57 height 16
type input "*****"
click at [520, 97] on span "NISSAN" at bounding box center [513, 99] width 23 height 9
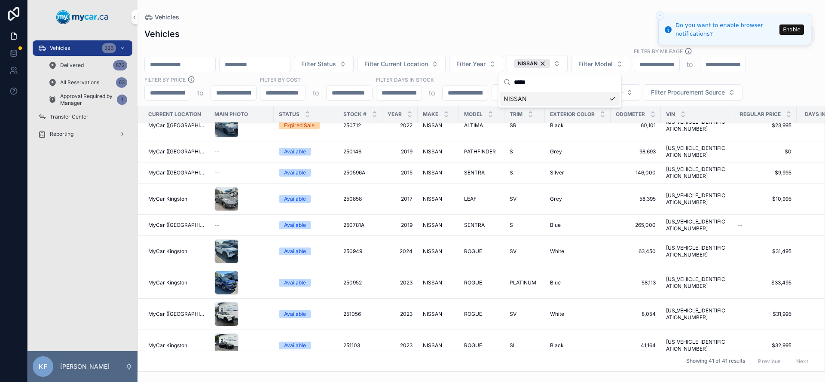
scroll to position [141, 0]
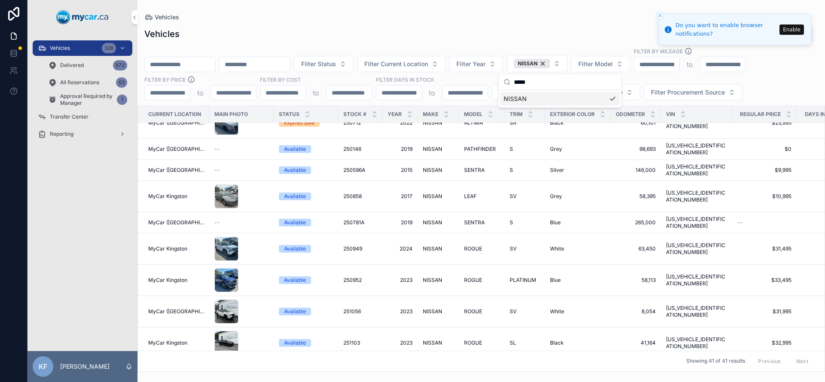
click at [292, 276] on div "Available" at bounding box center [295, 280] width 22 height 8
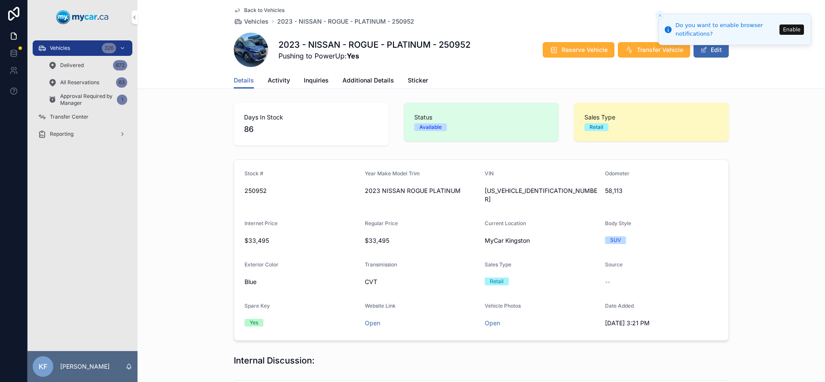
click at [505, 193] on span "[US_VEHICLE_IDENTIFICATION_NUMBER]" at bounding box center [541, 195] width 113 height 17
copy span "[US_VEHICLE_IDENTIFICATION_NUMBER]"
click at [103, 47] on div "326" at bounding box center [109, 48] width 14 height 10
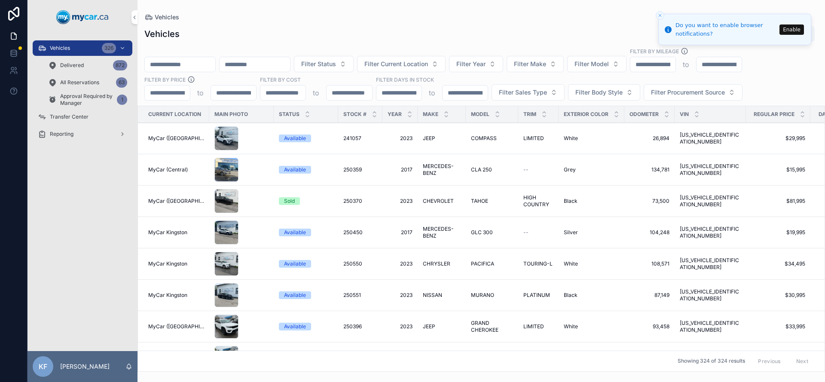
click at [208, 68] on input "scrollable content" at bounding box center [180, 64] width 70 height 12
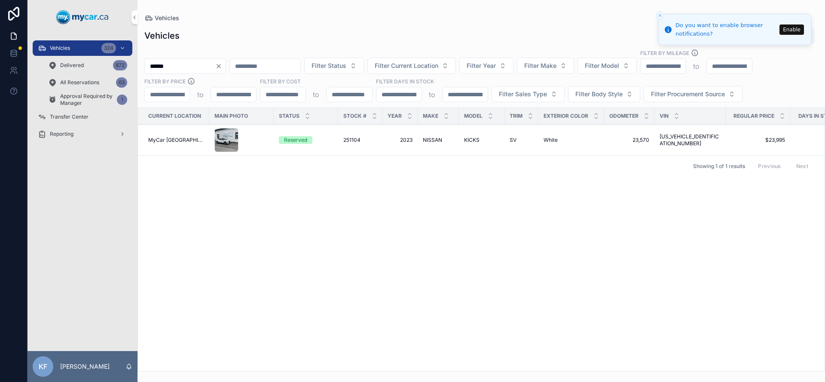
type input "******"
click at [452, 191] on div "Current Location Main Photo Status Stock # Year Make Model Trim Exterior Color …" at bounding box center [481, 239] width 687 height 263
click at [435, 140] on span "NISSAN" at bounding box center [432, 140] width 19 height 7
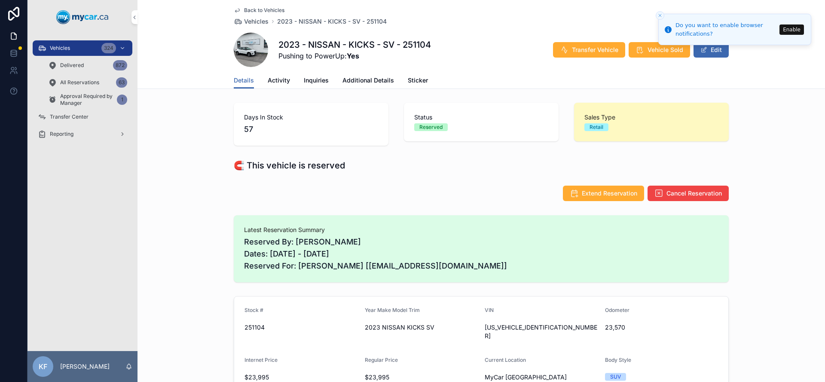
scroll to position [190, 0]
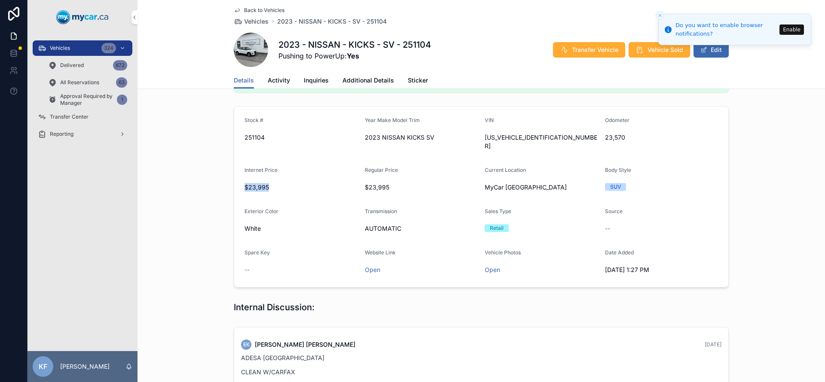
drag, startPoint x: 266, startPoint y: 180, endPoint x: 242, endPoint y: 177, distance: 24.3
click at [211, 179] on div "Stock # 251104 Year Make Model Trim 2023 NISSAN KICKS SV VIN [US_VEHICLE_IDENTI…" at bounding box center [482, 197] width 688 height 188
click at [278, 183] on span "$23,995" at bounding box center [301, 187] width 113 height 9
drag, startPoint x: 278, startPoint y: 177, endPoint x: 241, endPoint y: 177, distance: 37.4
click at [245, 183] on div "$23,995" at bounding box center [301, 187] width 113 height 9
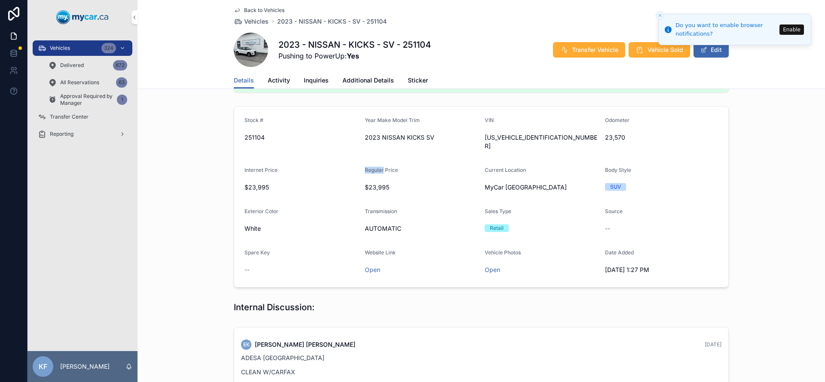
click at [282, 171] on div "Internet Price $23,995" at bounding box center [301, 181] width 113 height 28
drag, startPoint x: 245, startPoint y: 179, endPoint x: 263, endPoint y: 179, distance: 18.1
click at [263, 183] on div "$23,995" at bounding box center [301, 187] width 113 height 9
click at [275, 183] on span "$23,995" at bounding box center [301, 187] width 113 height 9
click at [260, 183] on span "$23,995" at bounding box center [301, 187] width 113 height 9
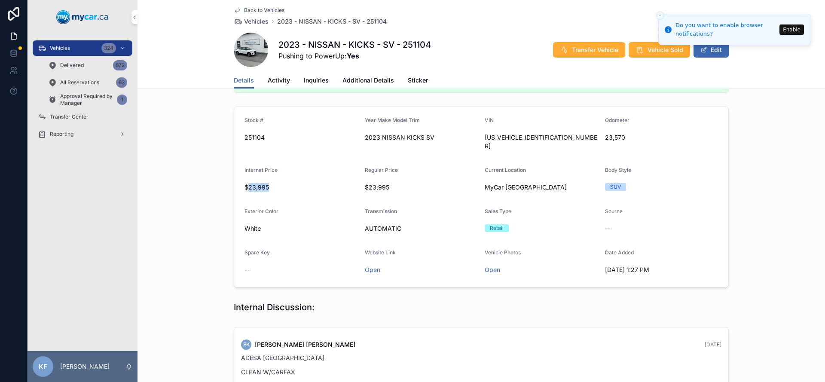
click at [260, 183] on span "$23,995" at bounding box center [301, 187] width 113 height 9
click at [274, 183] on span "$23,995" at bounding box center [301, 187] width 113 height 9
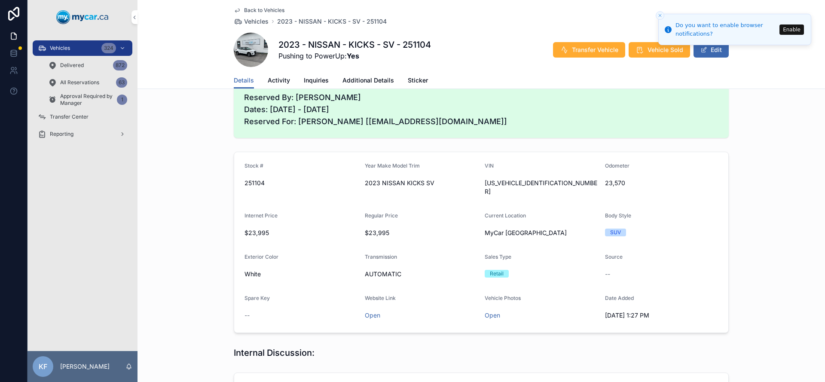
scroll to position [150, 0]
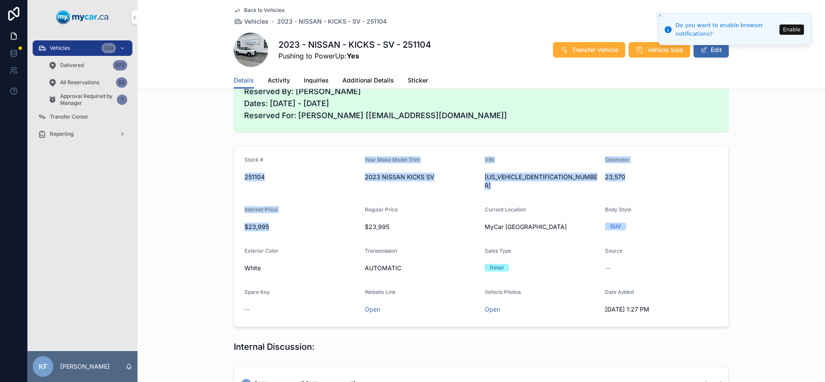
drag, startPoint x: 260, startPoint y: 175, endPoint x: 355, endPoint y: 222, distance: 105.7
click at [355, 222] on form "Stock # 251104 Year Make Model Trim 2023 NISSAN KICKS SV VIN [US_VEHICLE_IDENTI…" at bounding box center [481, 236] width 494 height 181
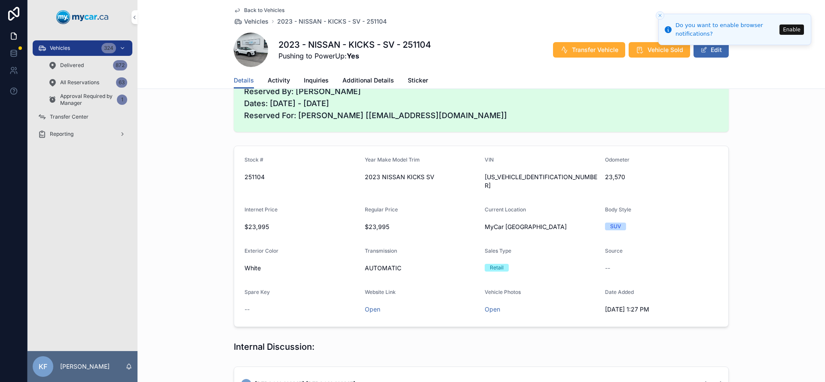
click at [399, 223] on span "$23,995" at bounding box center [421, 227] width 113 height 9
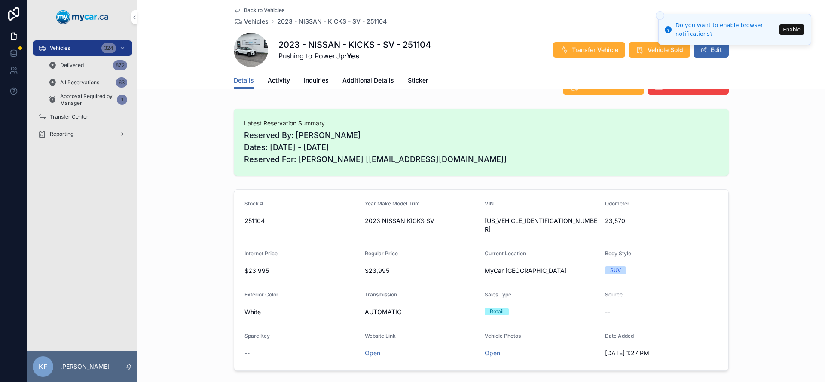
scroll to position [0, 0]
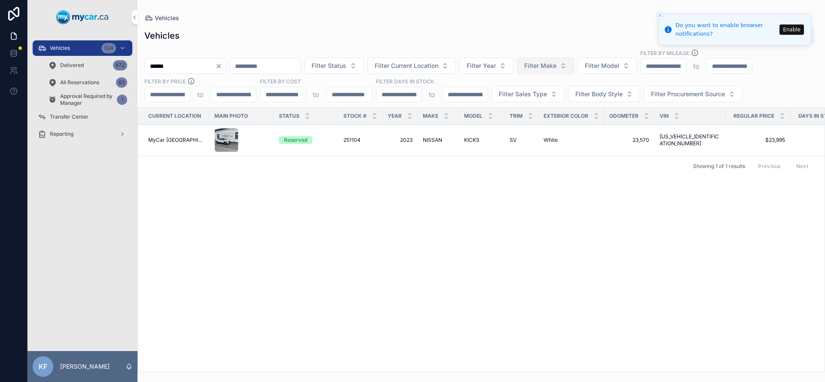
click at [557, 66] on span "Filter Make" at bounding box center [540, 65] width 32 height 9
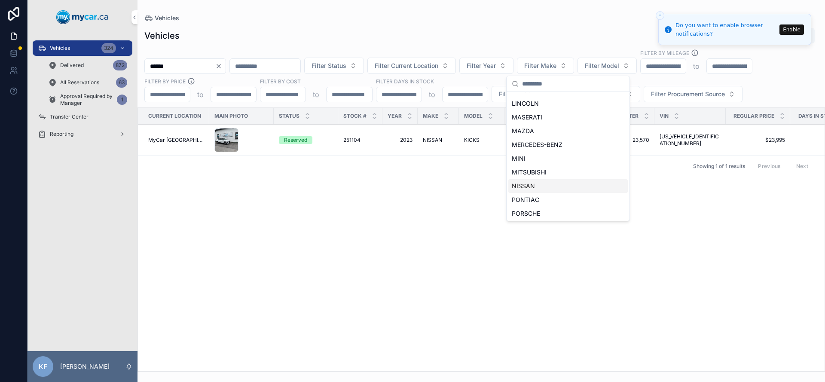
click at [533, 187] on span "NISSAN" at bounding box center [523, 186] width 23 height 9
click at [389, 224] on div "Current Location Main Photo Status Stock # Year Make Model Trim Exterior Color …" at bounding box center [481, 239] width 687 height 263
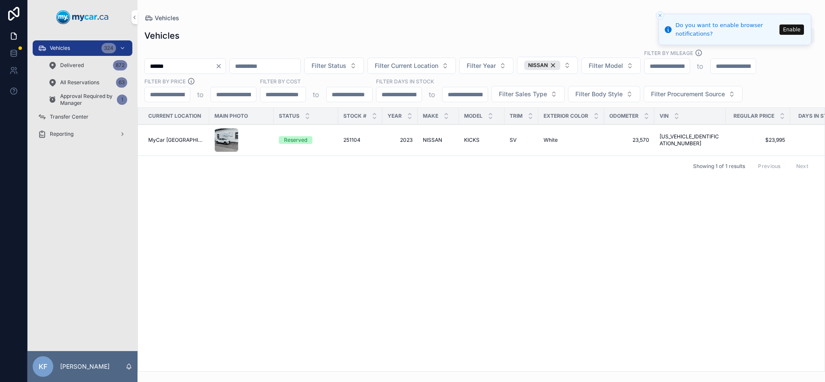
click at [222, 67] on icon "Clear" at bounding box center [218, 66] width 7 height 7
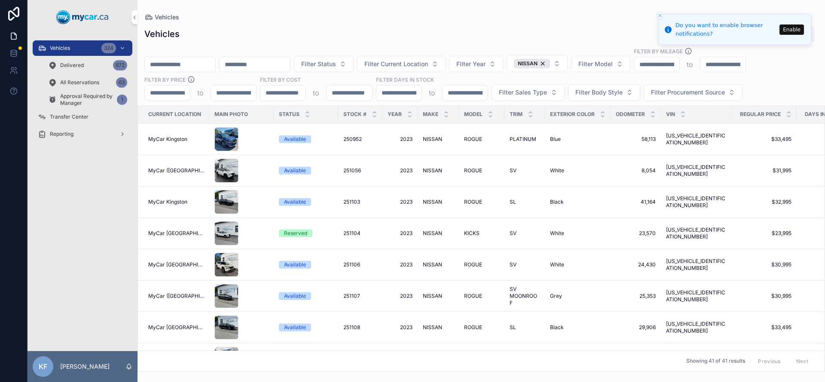
scroll to position [265, 0]
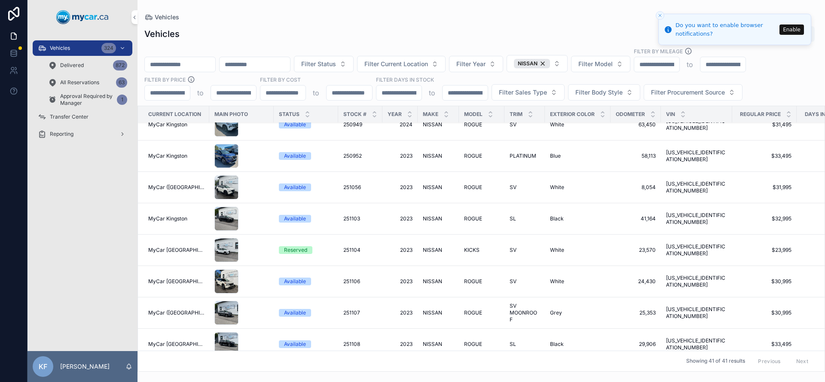
click at [294, 152] on div "Available" at bounding box center [295, 156] width 22 height 8
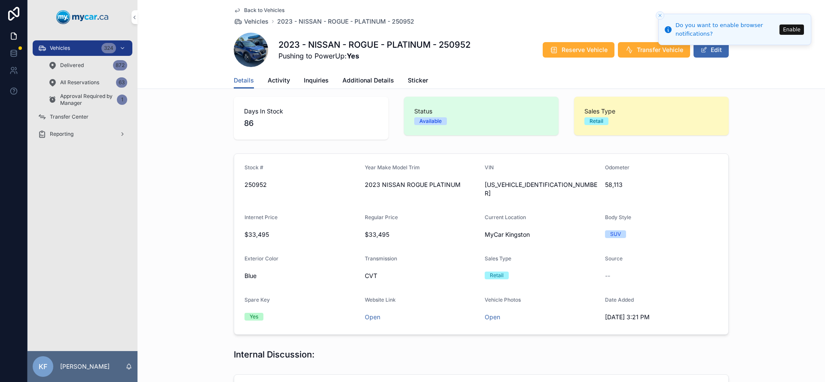
scroll to position [13, 0]
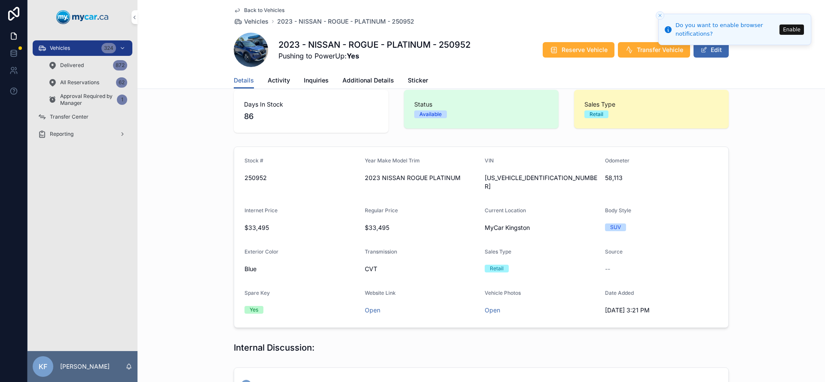
click at [73, 48] on div "Vehicles 324" at bounding box center [82, 48] width 89 height 14
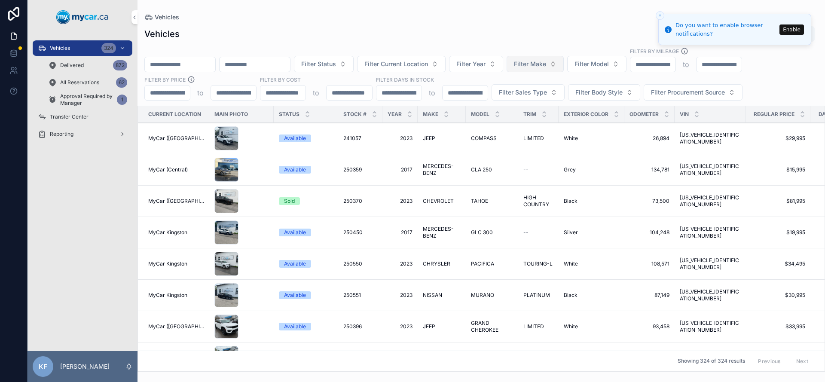
click at [546, 63] on span "Filter Make" at bounding box center [530, 64] width 32 height 9
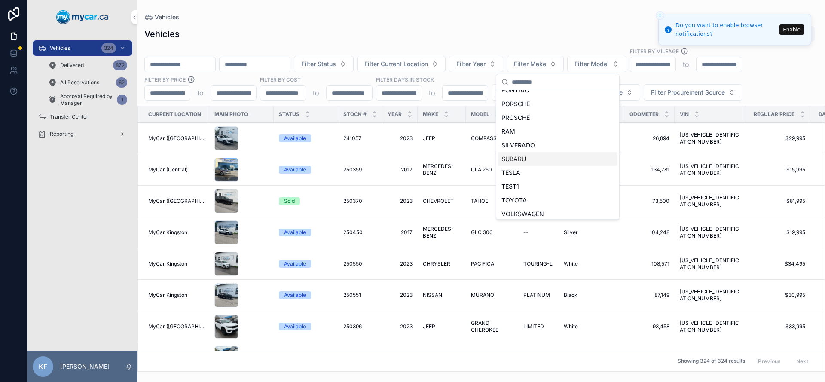
scroll to position [415, 0]
click at [533, 192] on div "TOYOTA" at bounding box center [557, 193] width 119 height 14
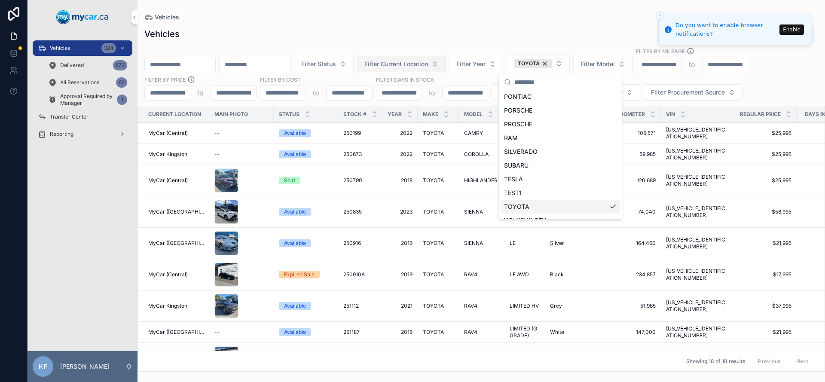
scroll to position [428, 0]
click at [463, 31] on div "Vehicles Export" at bounding box center [481, 34] width 674 height 16
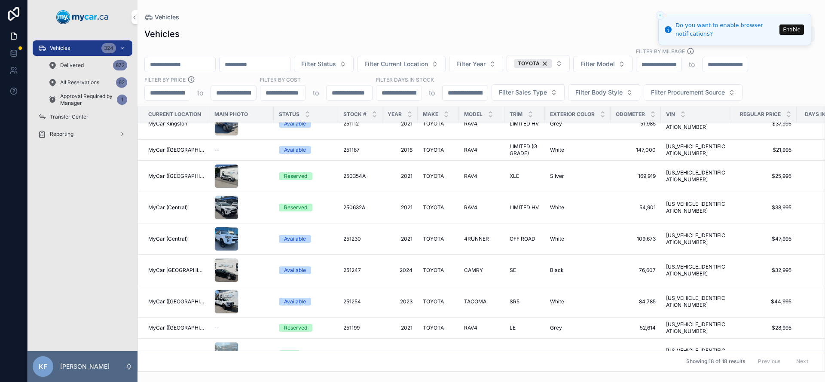
scroll to position [235, 0]
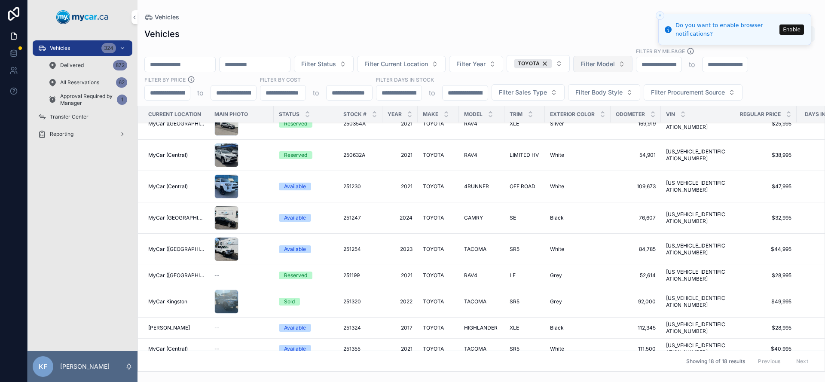
click at [615, 66] on span "Filter Model" at bounding box center [598, 64] width 34 height 9
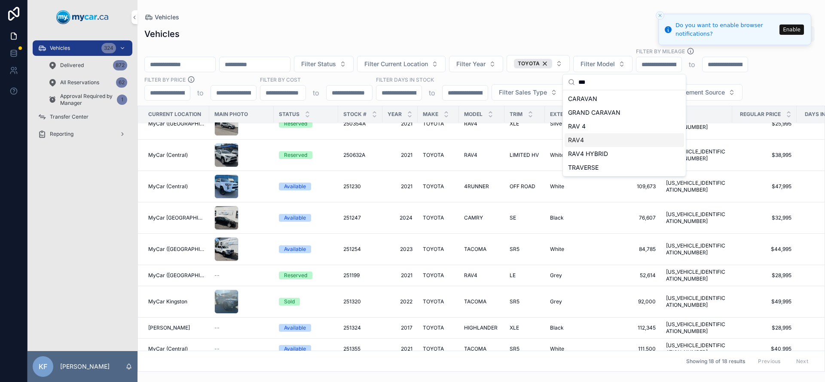
type input "***"
click at [588, 139] on div "RAV4" at bounding box center [624, 140] width 119 height 14
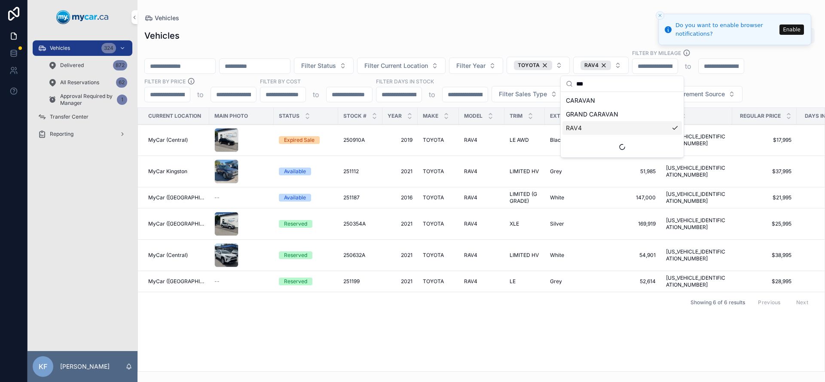
click at [501, 329] on div "Current Location Main Photo Status Stock # Year Make Model Trim Exterior Color …" at bounding box center [481, 239] width 687 height 263
click at [296, 256] on div "Reserved" at bounding box center [295, 255] width 23 height 8
click at [300, 253] on div "Reserved" at bounding box center [295, 255] width 23 height 8
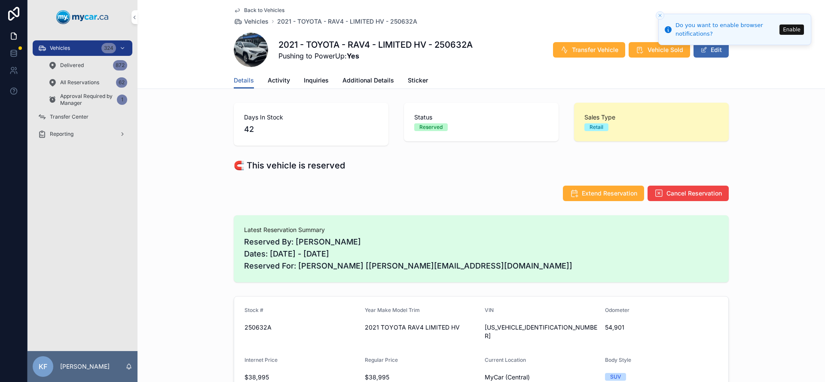
scroll to position [170, 0]
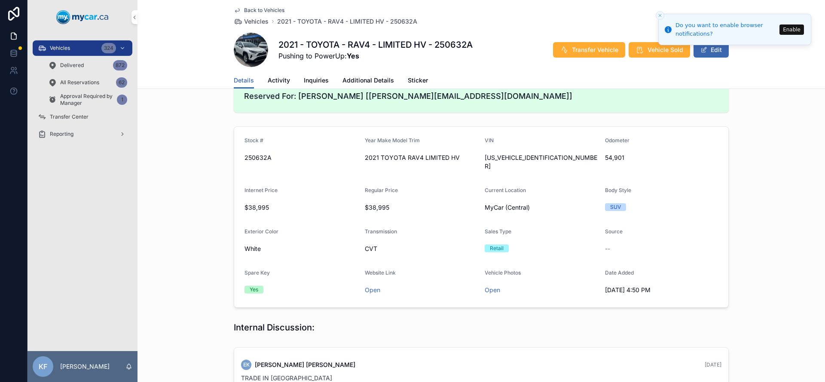
click at [489, 161] on span "[US_VEHICLE_IDENTIFICATION_NUMBER]" at bounding box center [541, 161] width 113 height 17
copy span "[US_VEHICLE_IDENTIFICATION_NUMBER]"
click at [256, 8] on span "Back to Vehicles" at bounding box center [264, 10] width 40 height 7
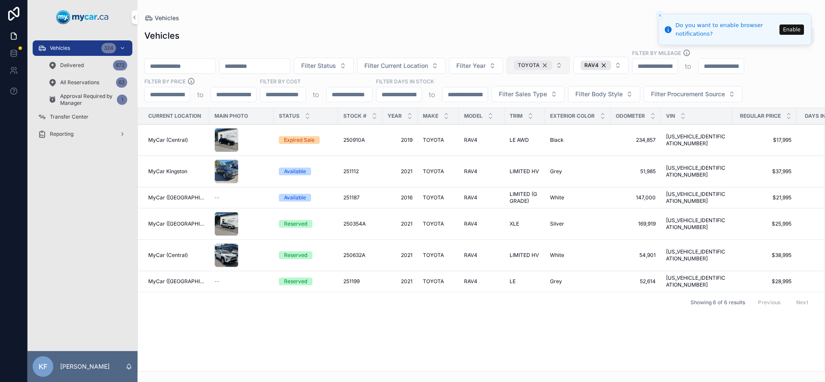
click at [552, 64] on div "TOYOTA" at bounding box center [533, 65] width 38 height 9
click at [605, 64] on div "RAV4" at bounding box center [590, 65] width 31 height 9
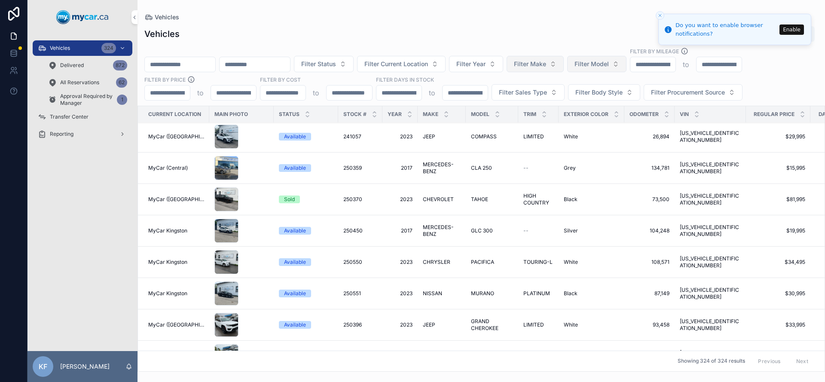
scroll to position [3, 0]
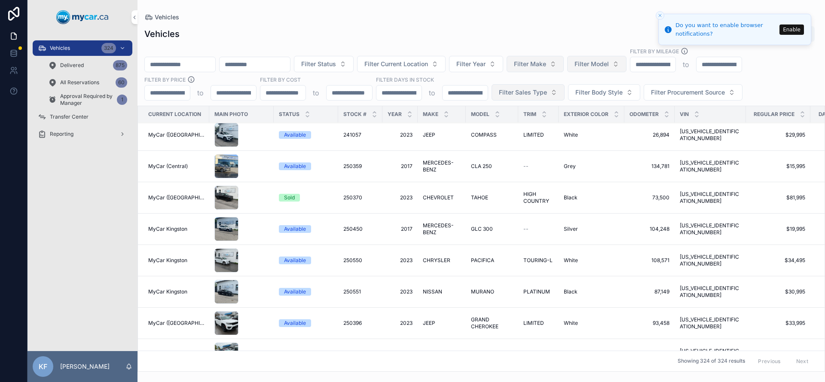
click at [536, 95] on span "Filter Sales Type" at bounding box center [523, 92] width 48 height 9
click at [512, 126] on div "Wholesale" at bounding box center [527, 127] width 119 height 14
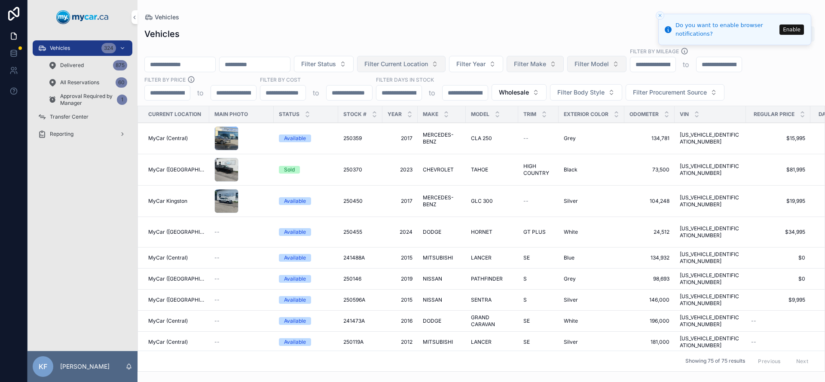
click at [426, 57] on button "Filter Current Location" at bounding box center [401, 64] width 89 height 16
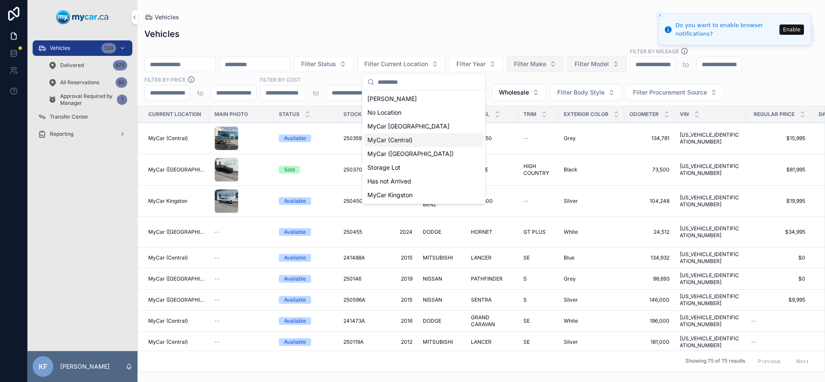
click at [388, 144] on div "MyCar (Central)" at bounding box center [423, 140] width 119 height 14
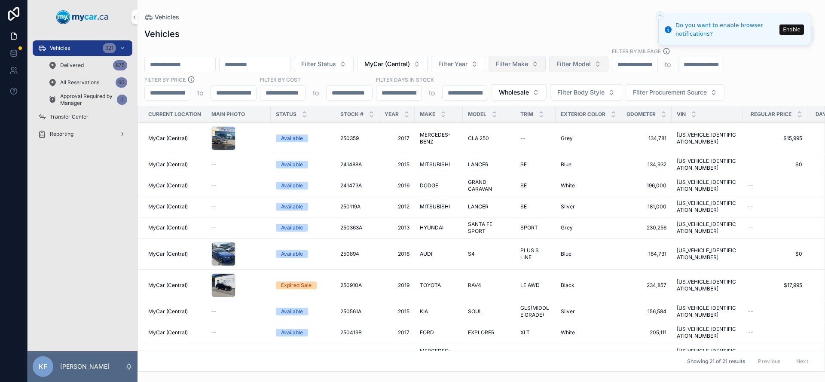
click at [76, 49] on div "Vehicles 321" at bounding box center [82, 48] width 89 height 14
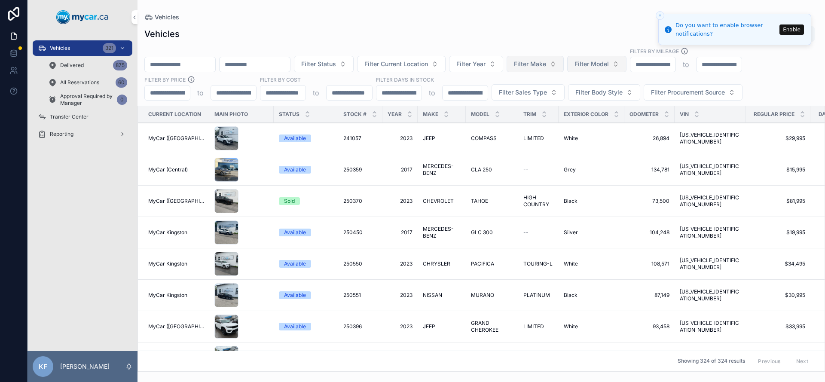
click at [546, 63] on span "Filter Make" at bounding box center [530, 64] width 32 height 9
type input "***"
click at [523, 98] on span "DODGE" at bounding box center [512, 99] width 21 height 9
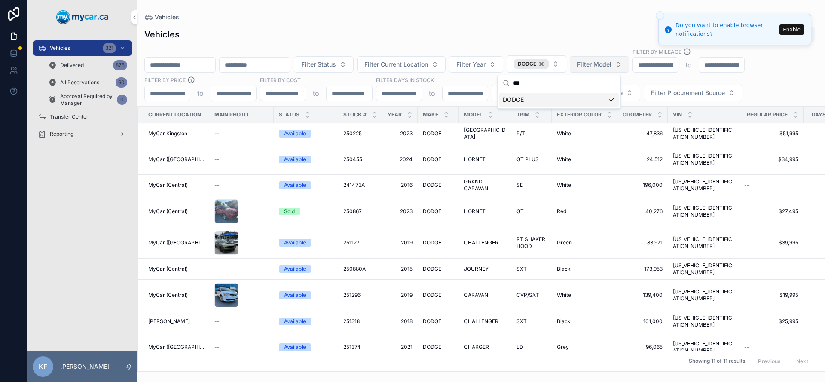
click at [437, 30] on div "Vehicles Export" at bounding box center [481, 34] width 674 height 16
click at [291, 291] on div "Available" at bounding box center [295, 295] width 22 height 8
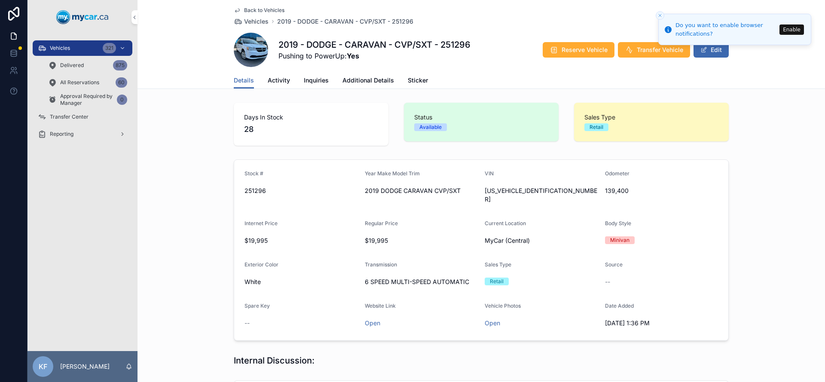
click at [350, 76] on span "Additional Details" at bounding box center [369, 80] width 52 height 9
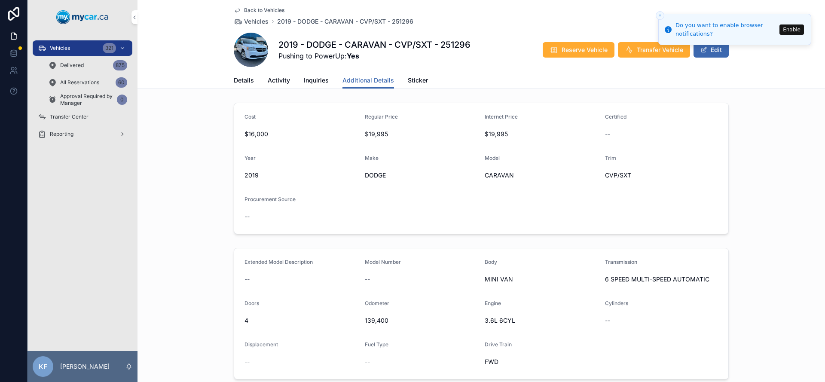
click at [448, 44] on h1 "2019 - DODGE - CARAVAN - CVP/SXT - 251296" at bounding box center [374, 45] width 192 height 12
copy h1 "251296"
click at [61, 54] on div "Vehicles 321" at bounding box center [82, 48] width 89 height 14
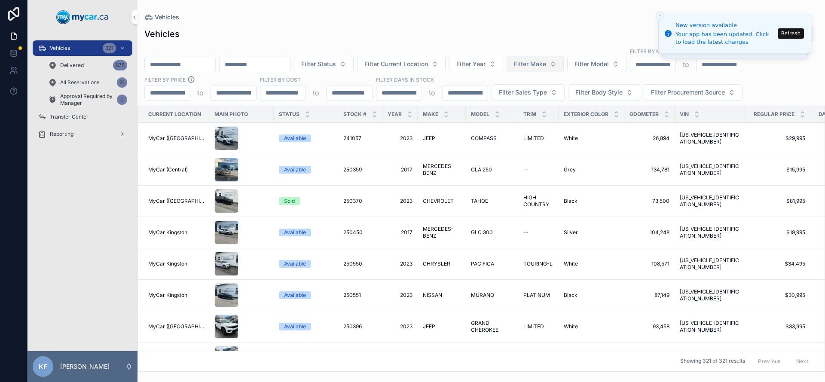
click at [546, 66] on span "Filter Make" at bounding box center [530, 64] width 32 height 9
type input "***"
click at [529, 96] on div "TOYOTA" at bounding box center [557, 99] width 119 height 14
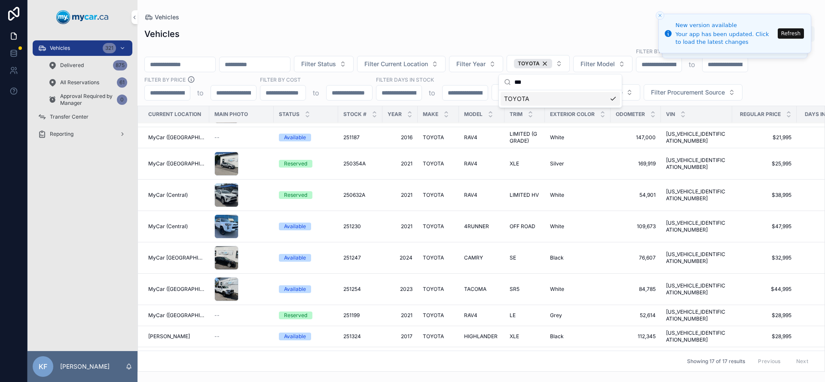
scroll to position [194, 0]
click at [294, 192] on div "Reserved" at bounding box center [295, 196] width 23 height 8
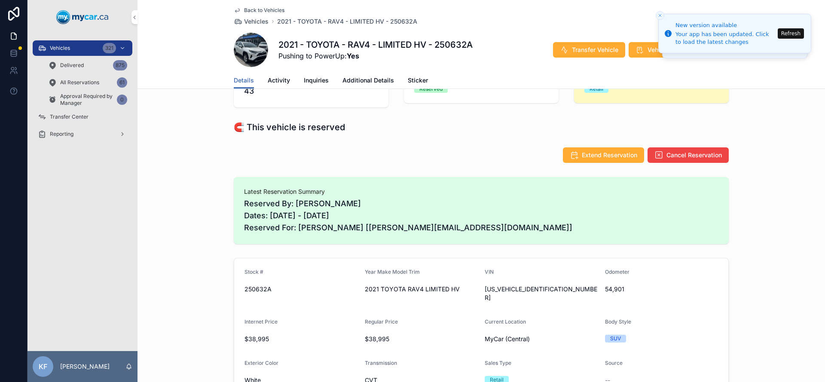
scroll to position [44, 0]
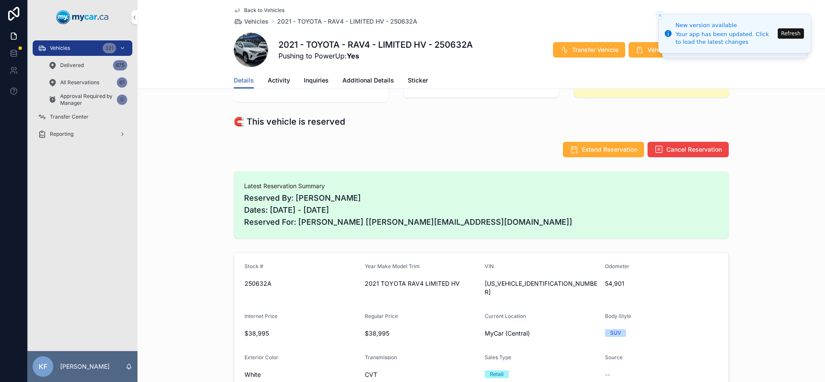
click at [495, 285] on span "[US_VEHICLE_IDENTIFICATION_NUMBER]" at bounding box center [541, 287] width 113 height 17
copy span "[US_VEHICLE_IDENTIFICATION_NUMBER]"
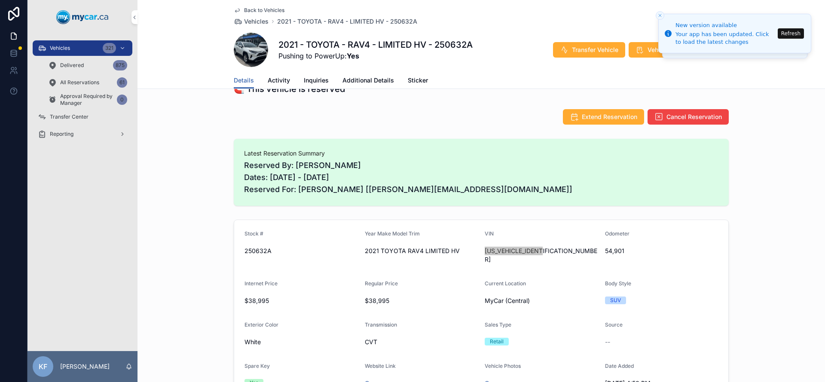
scroll to position [120, 0]
